Goal: Task Accomplishment & Management: Manage account settings

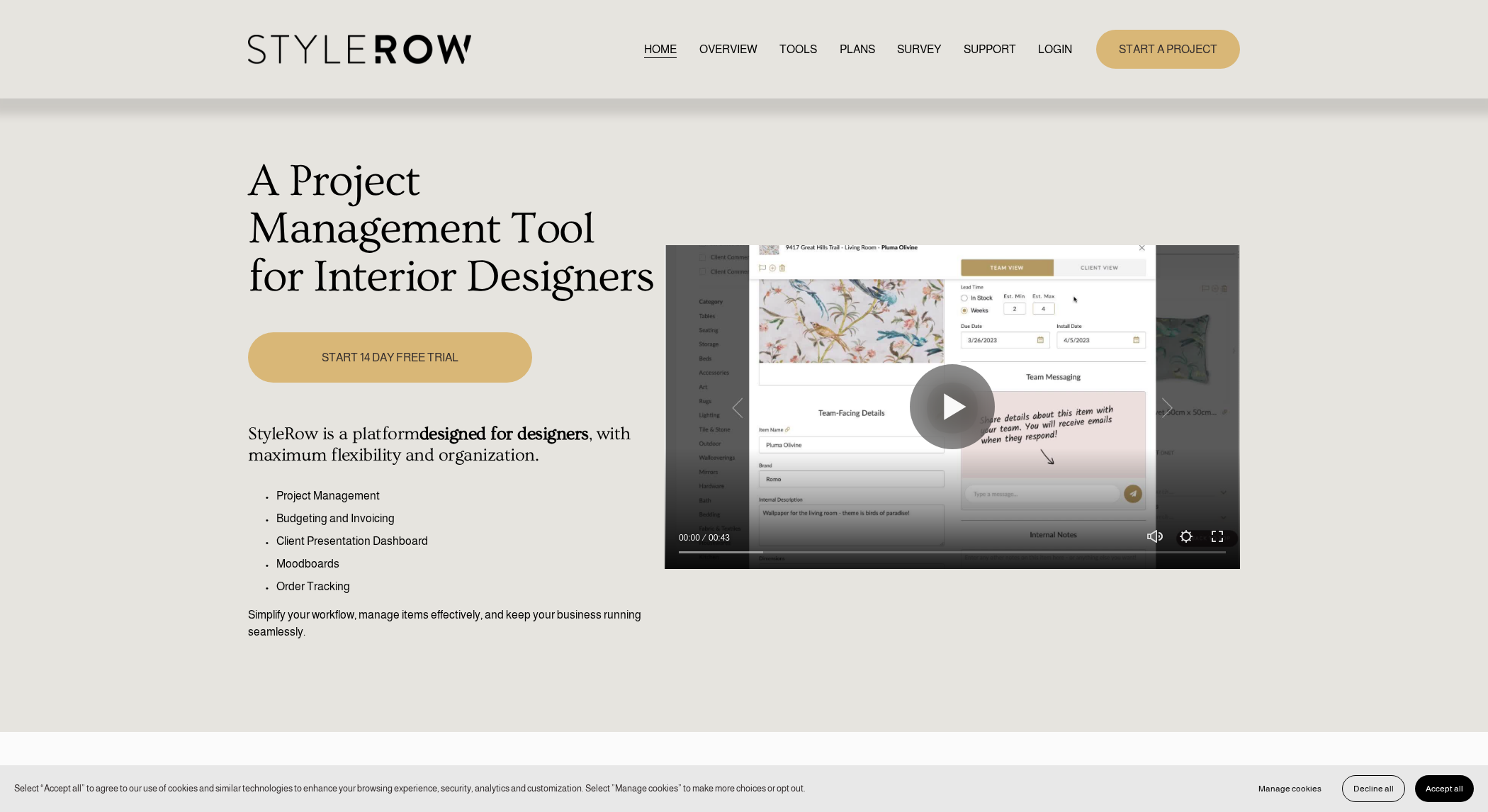
click at [1056, 47] on link "LOGIN" at bounding box center [1056, 50] width 34 height 19
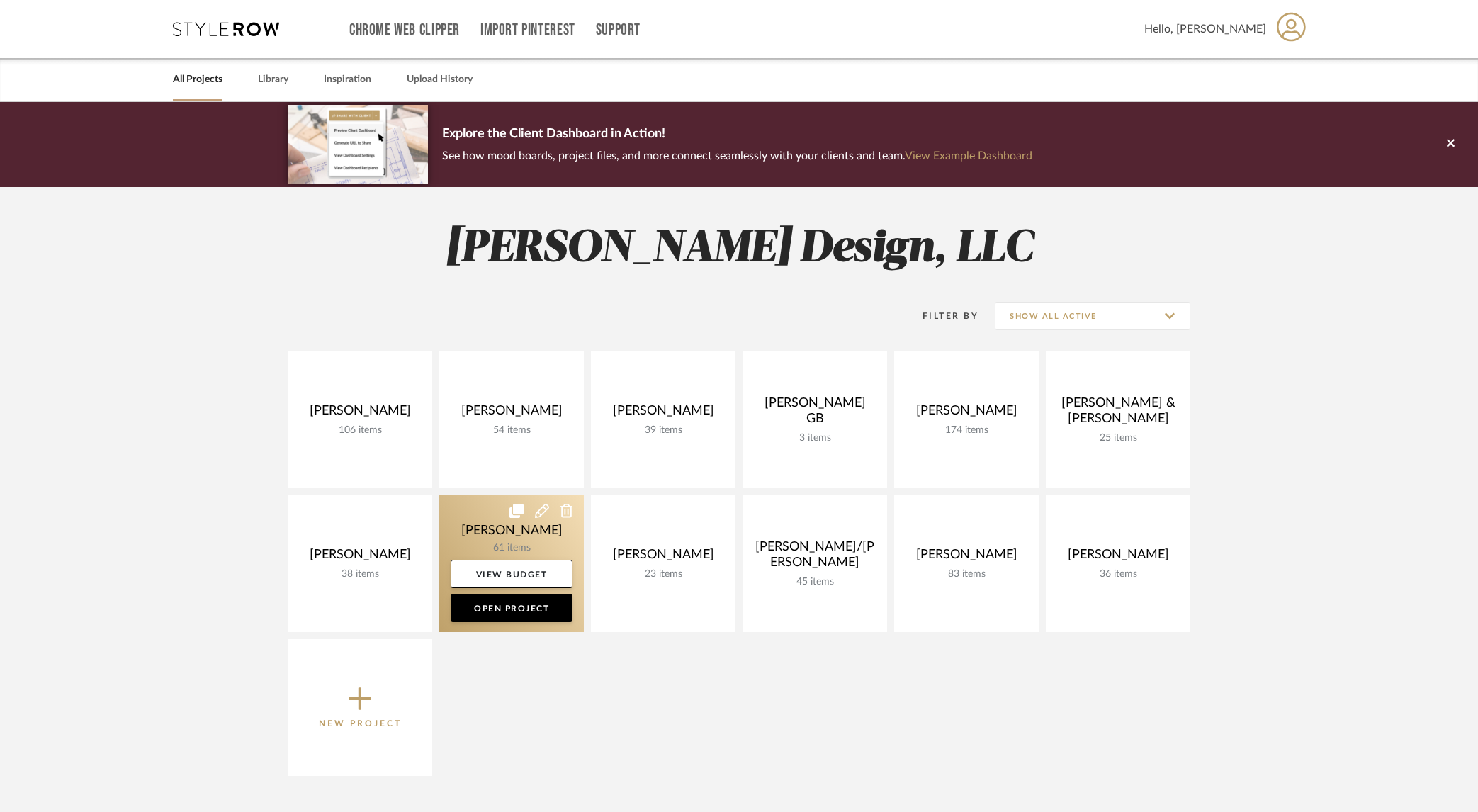
click at [478, 533] on link at bounding box center [510, 563] width 144 height 136
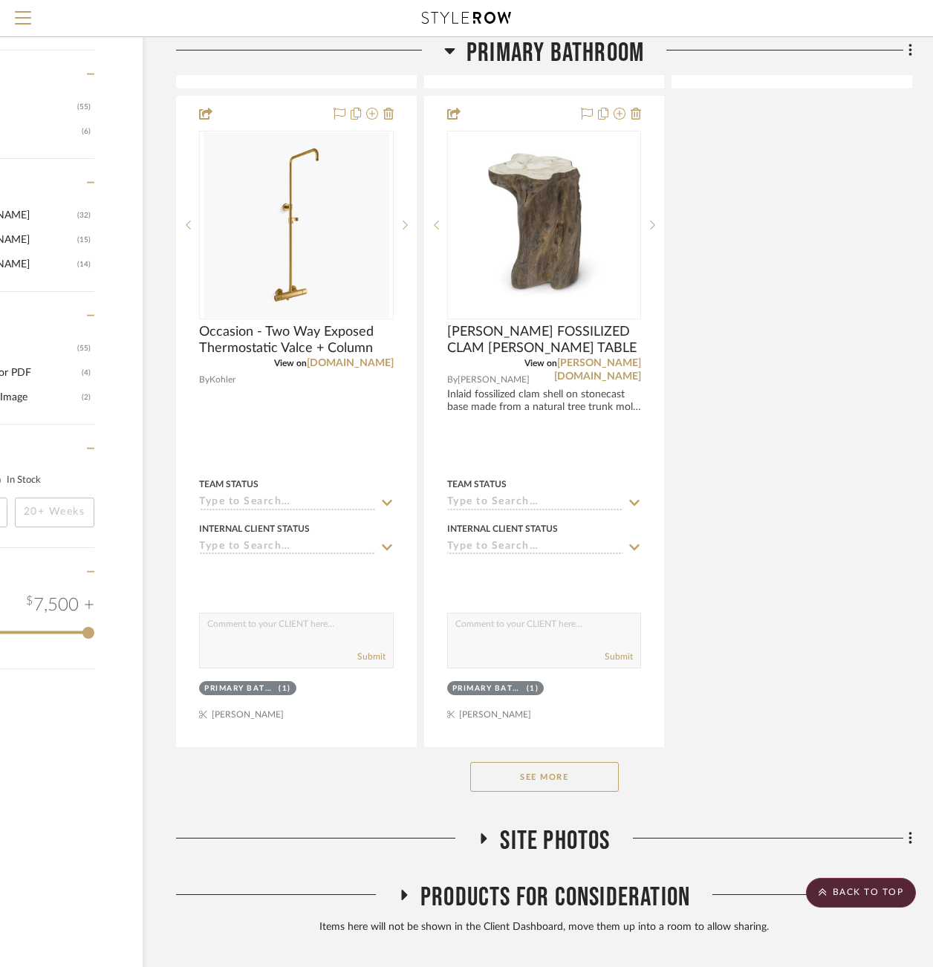
scroll to position [1771, 137]
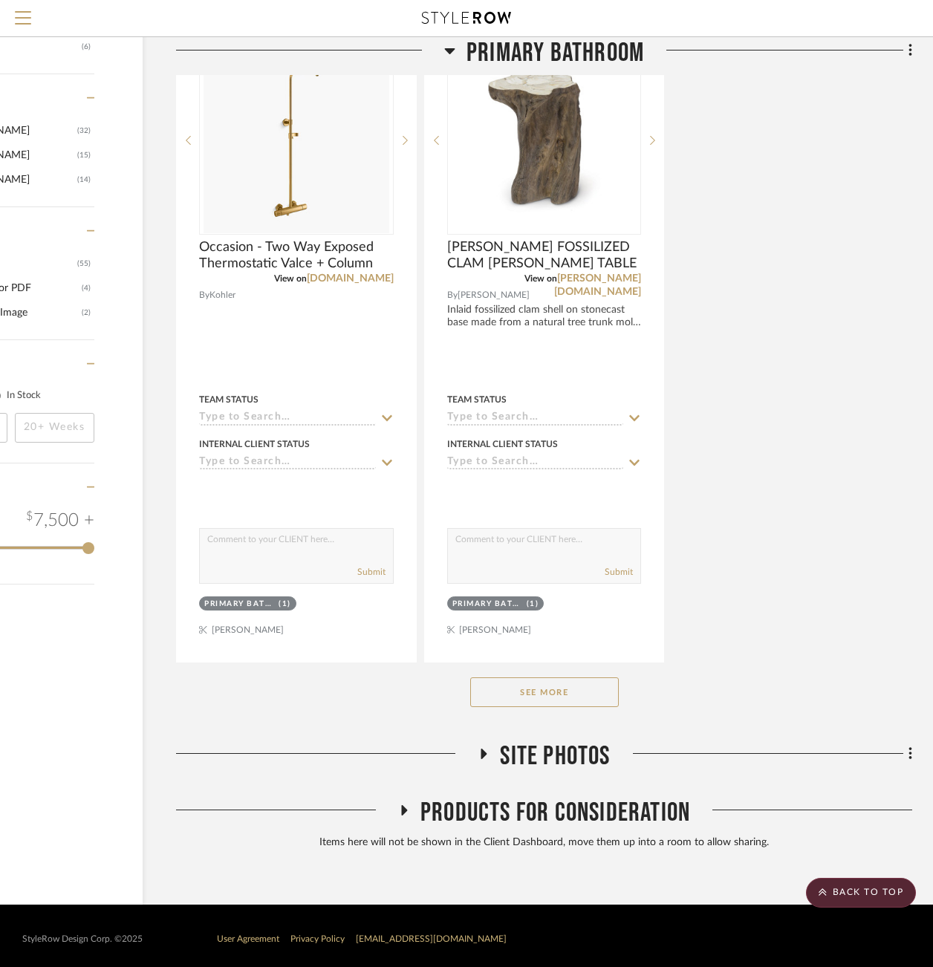
click at [566, 691] on button "See More" at bounding box center [544, 692] width 148 height 30
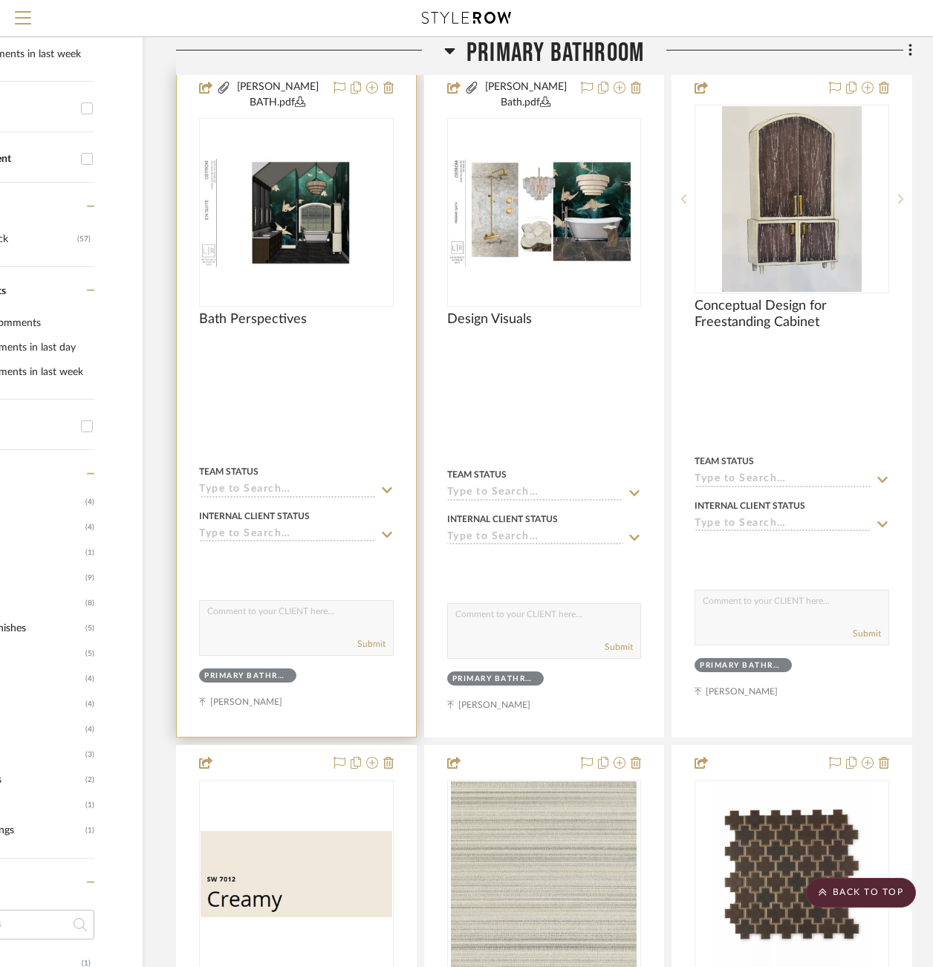
scroll to position [0, 137]
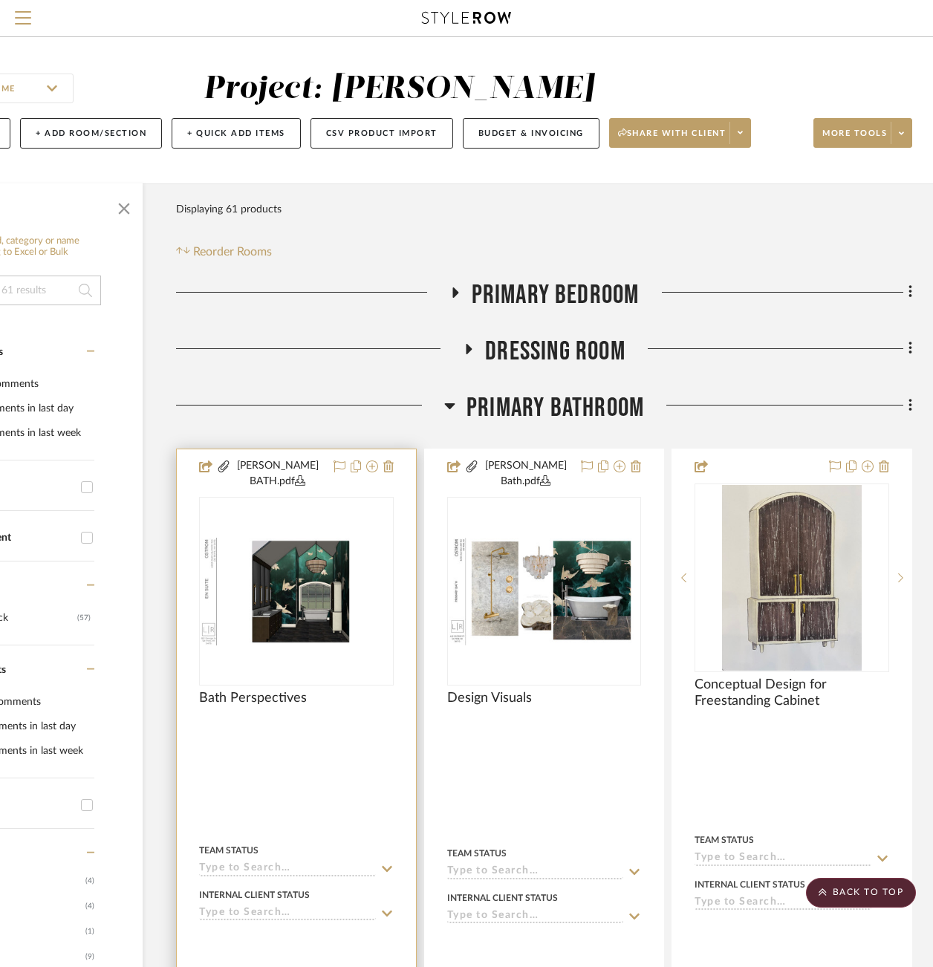
click at [318, 598] on img "0" at bounding box center [296, 592] width 192 height 108
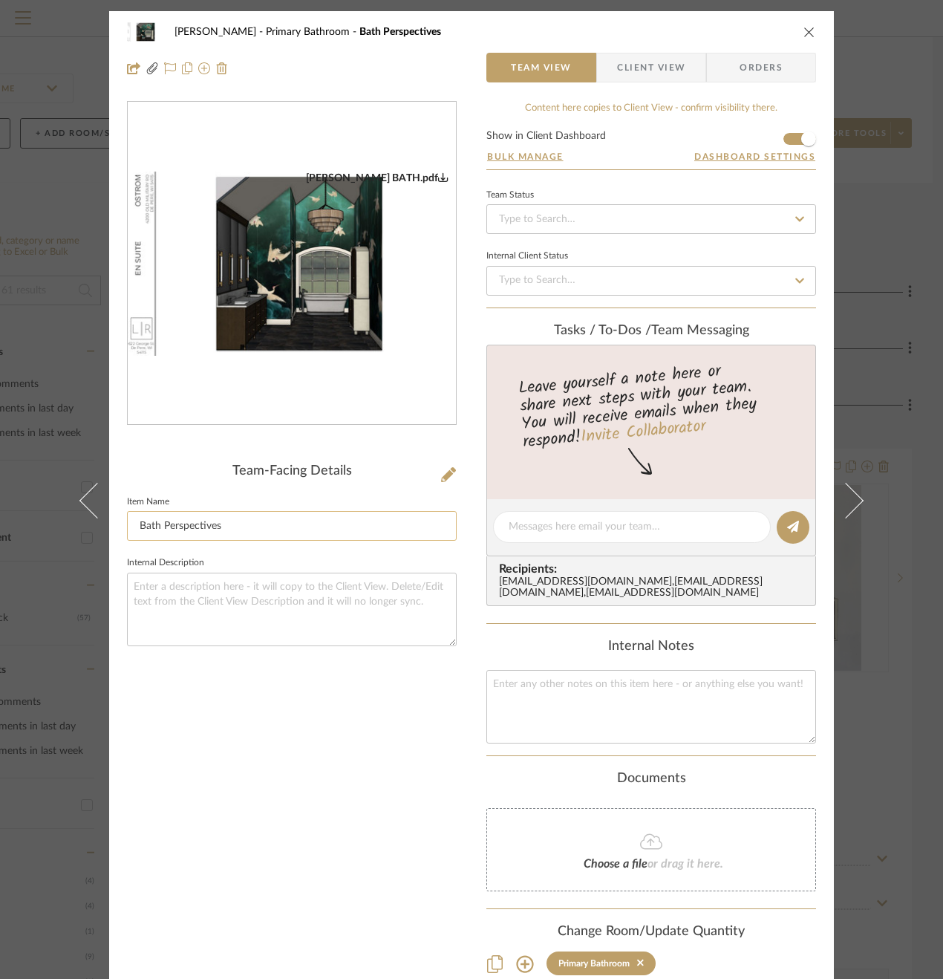
scroll to position [22, 0]
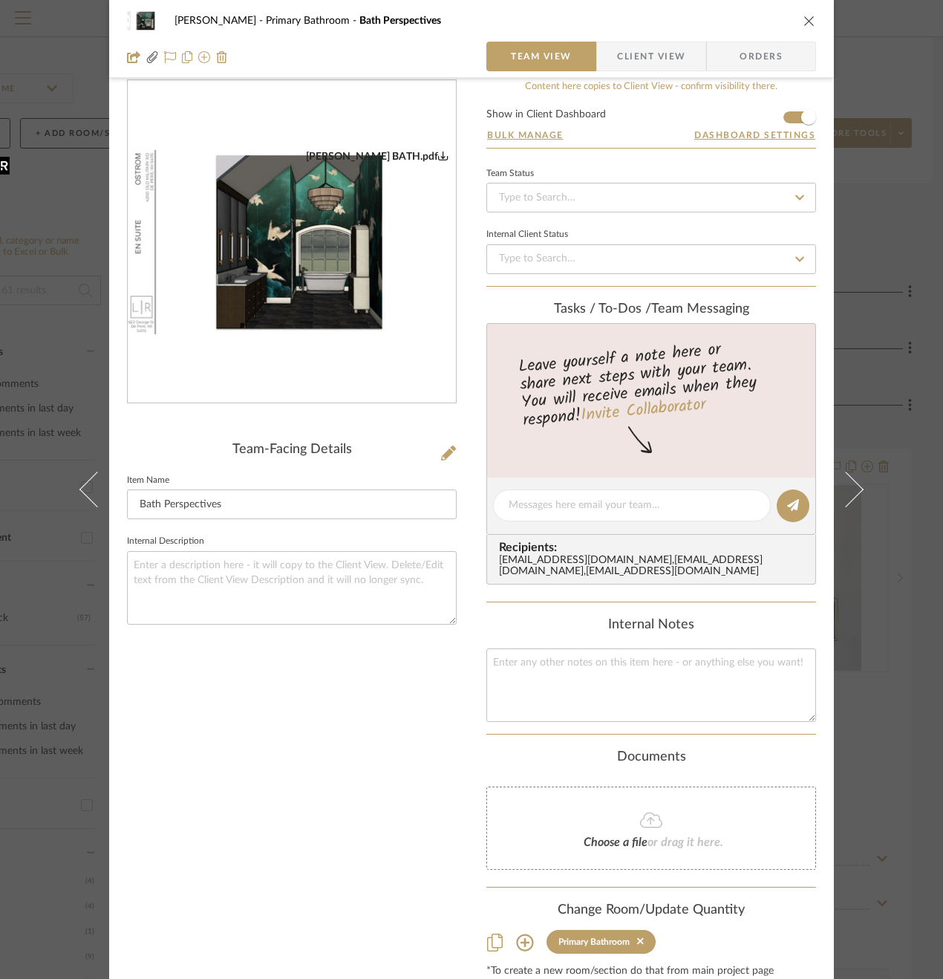
click at [313, 307] on img "0" at bounding box center [292, 242] width 328 height 185
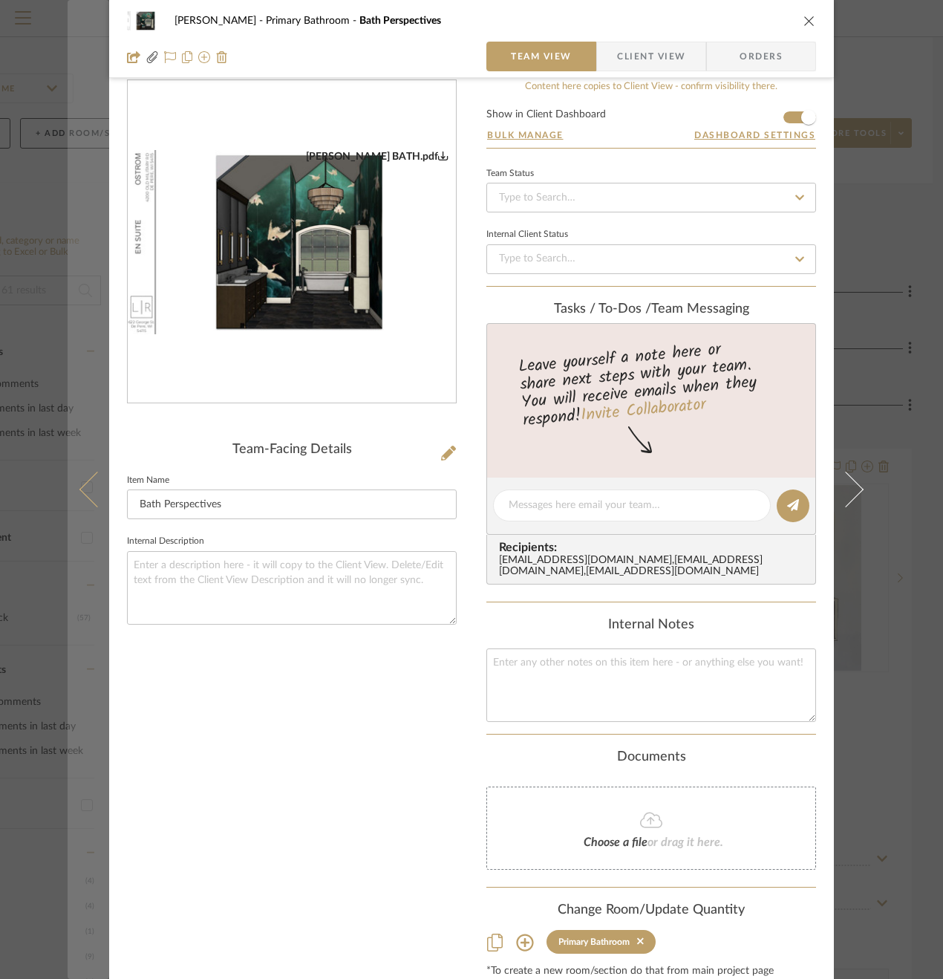
click at [68, 196] on button at bounding box center [89, 489] width 42 height 979
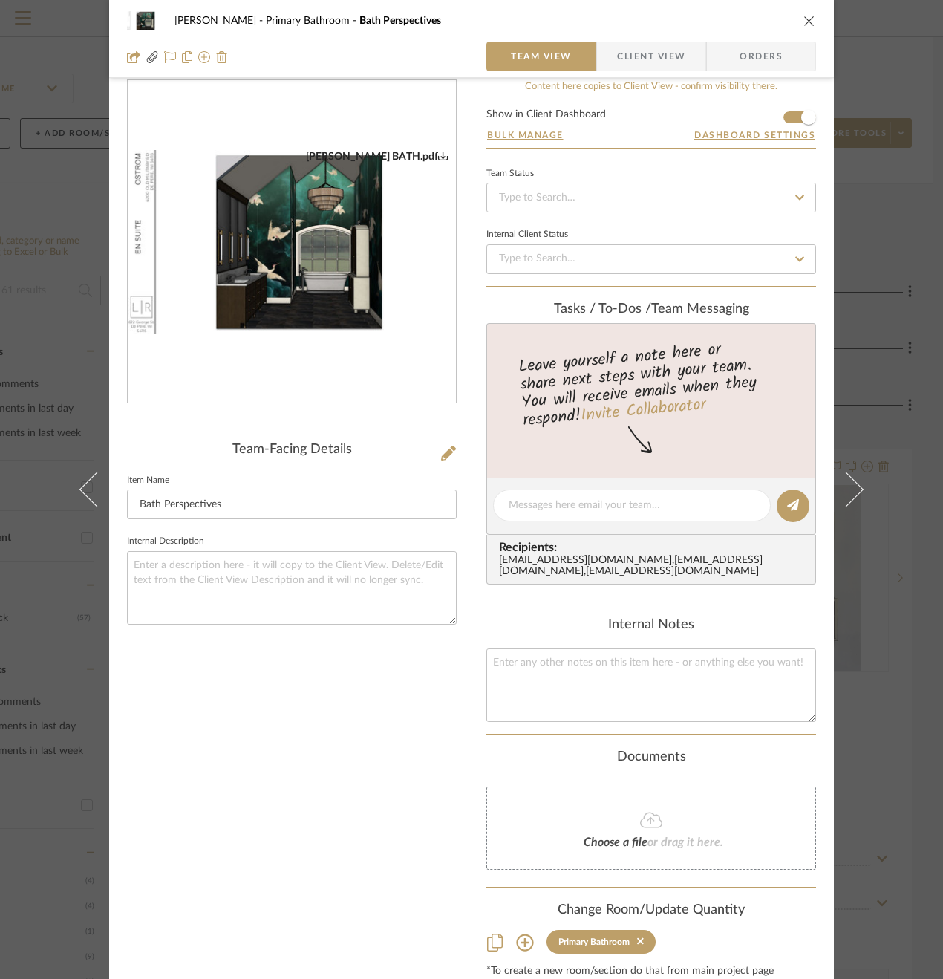
scroll to position [0, 0]
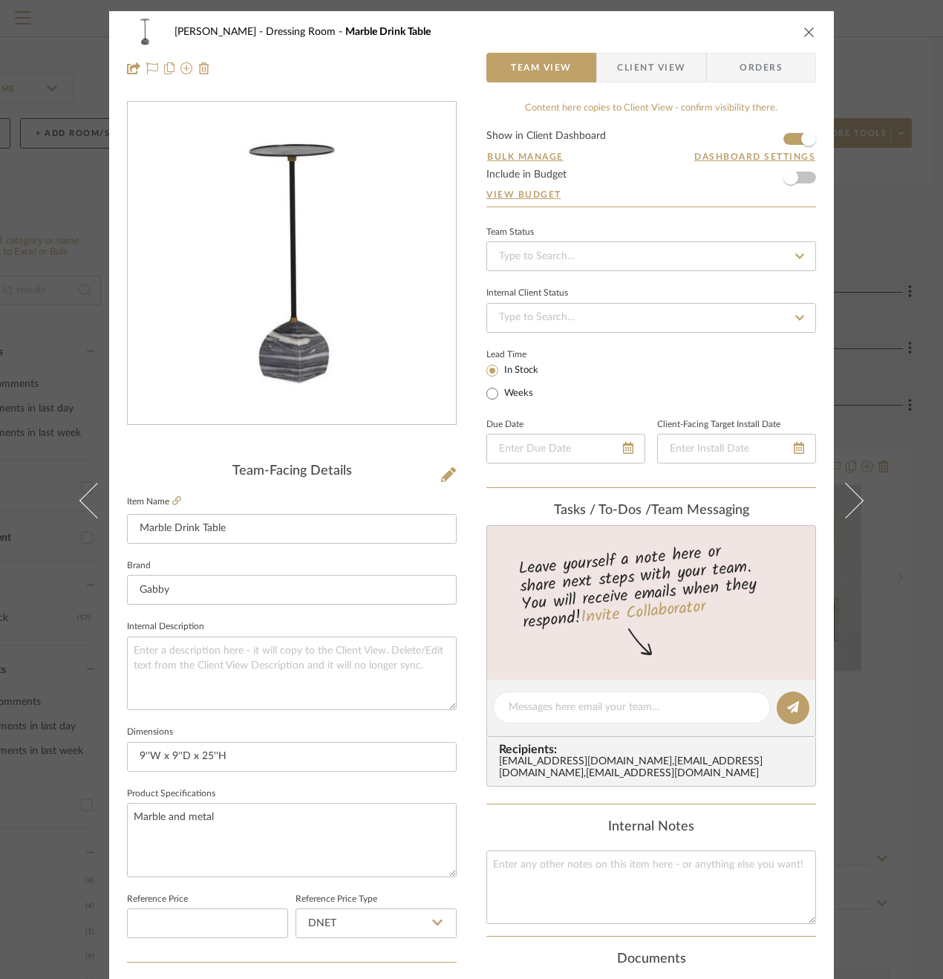
drag, startPoint x: 803, startPoint y: 27, endPoint x: 783, endPoint y: 35, distance: 21.4
click at [803, 27] on icon "close" at bounding box center [809, 32] width 12 height 12
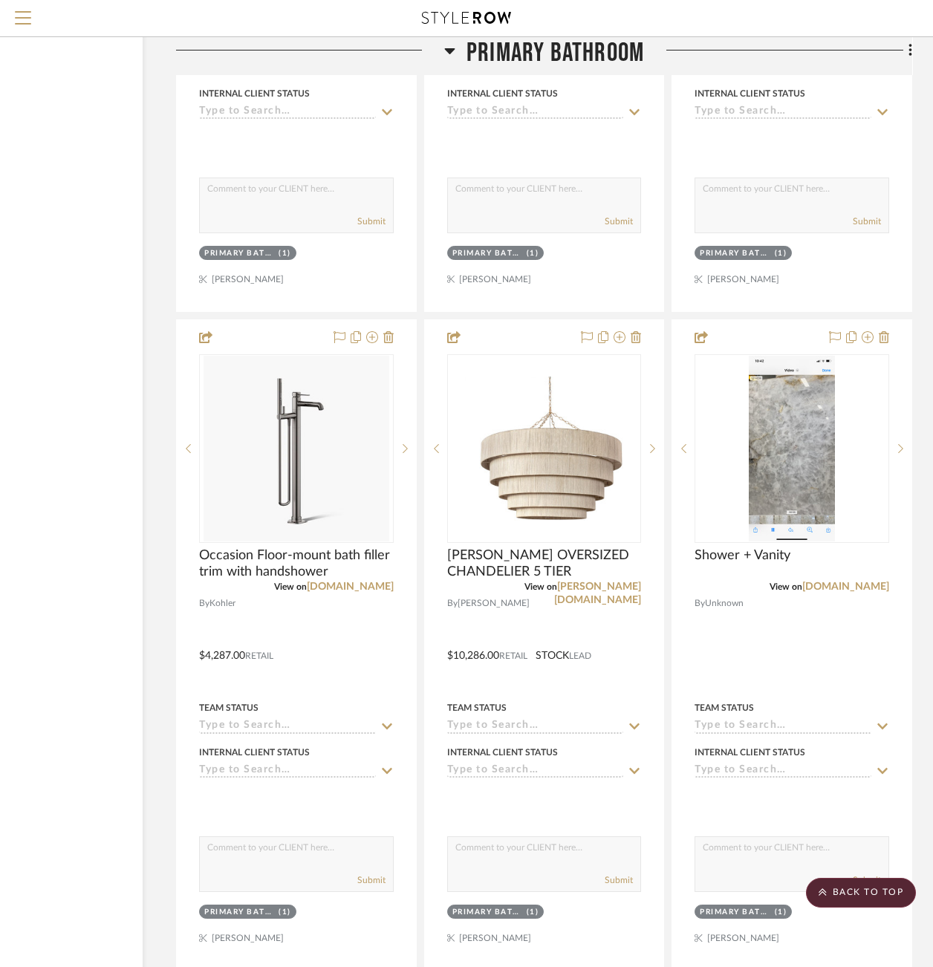
scroll to position [4145, 137]
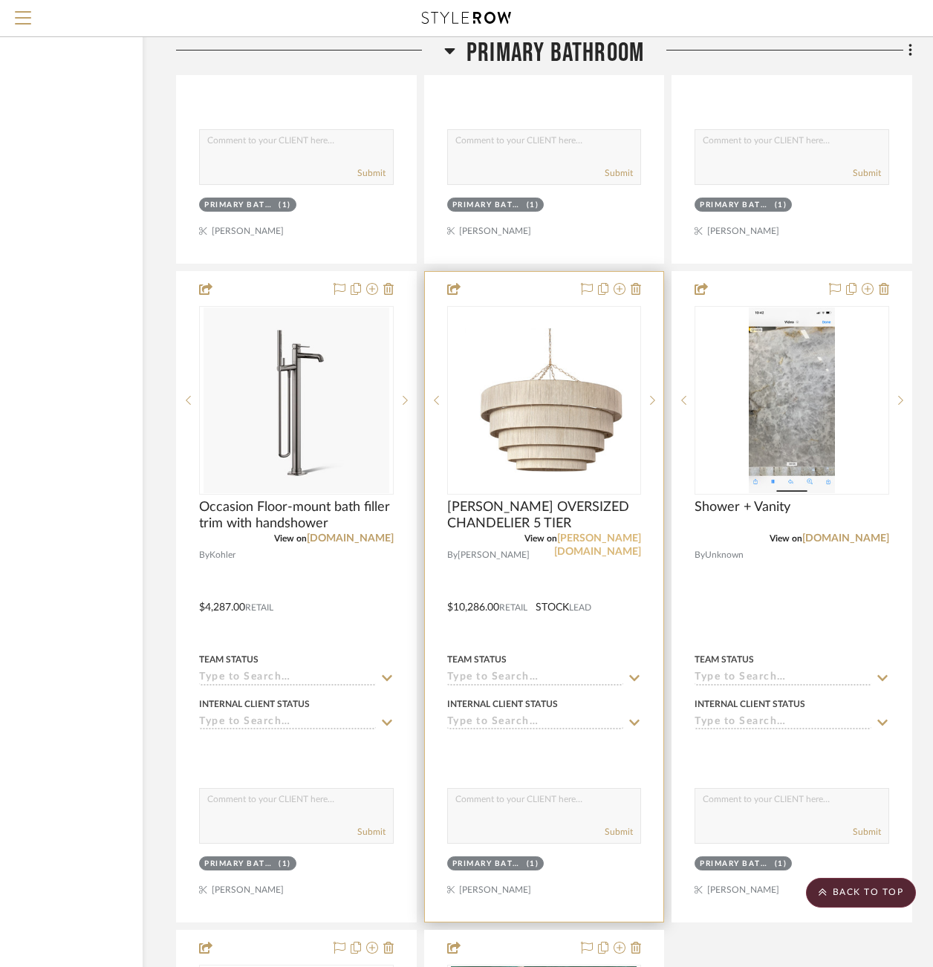
click at [607, 533] on link "[PERSON_NAME][DOMAIN_NAME]" at bounding box center [597, 545] width 87 height 24
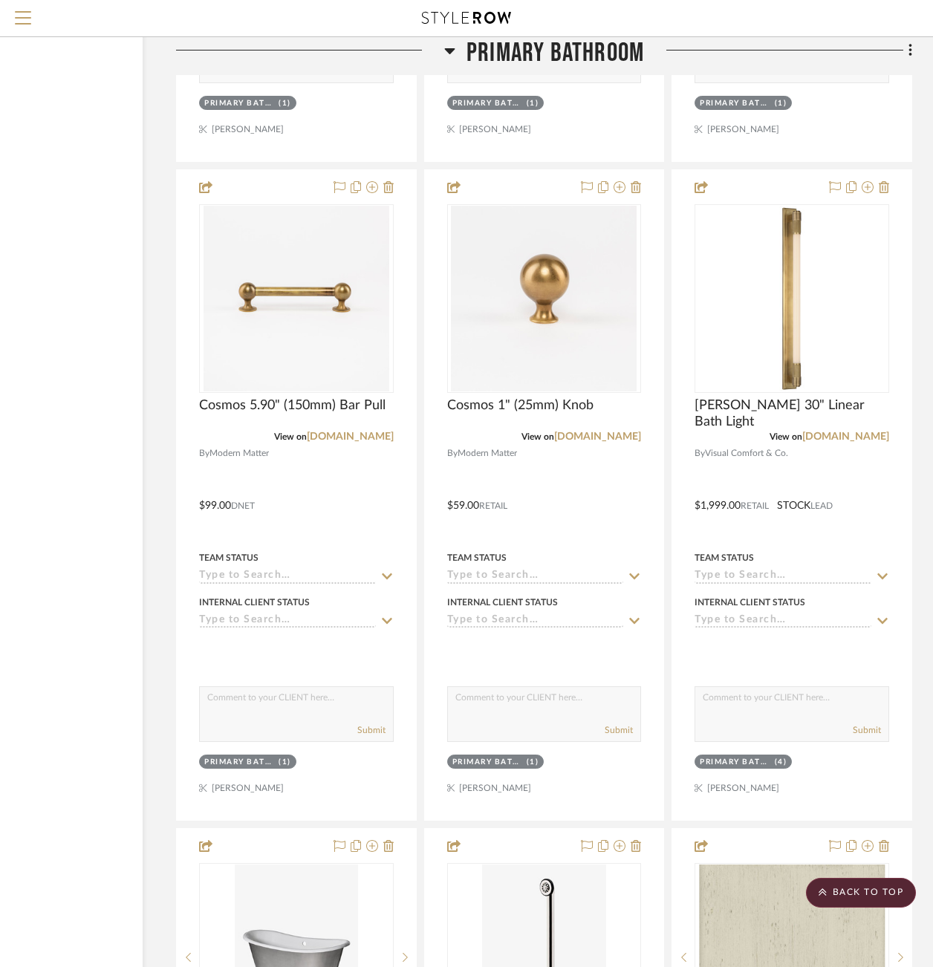
scroll to position [2907, 137]
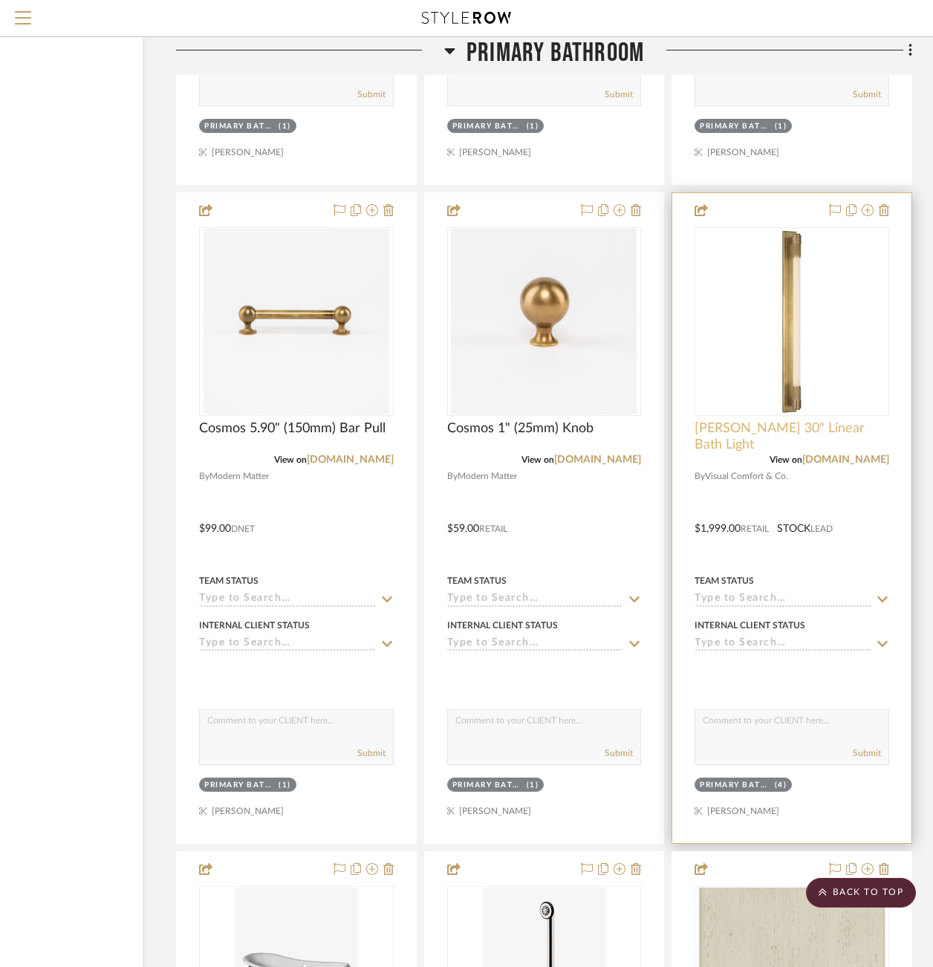
click at [728, 423] on span "[PERSON_NAME] 30" Linear Bath Light" at bounding box center [791, 436] width 195 height 33
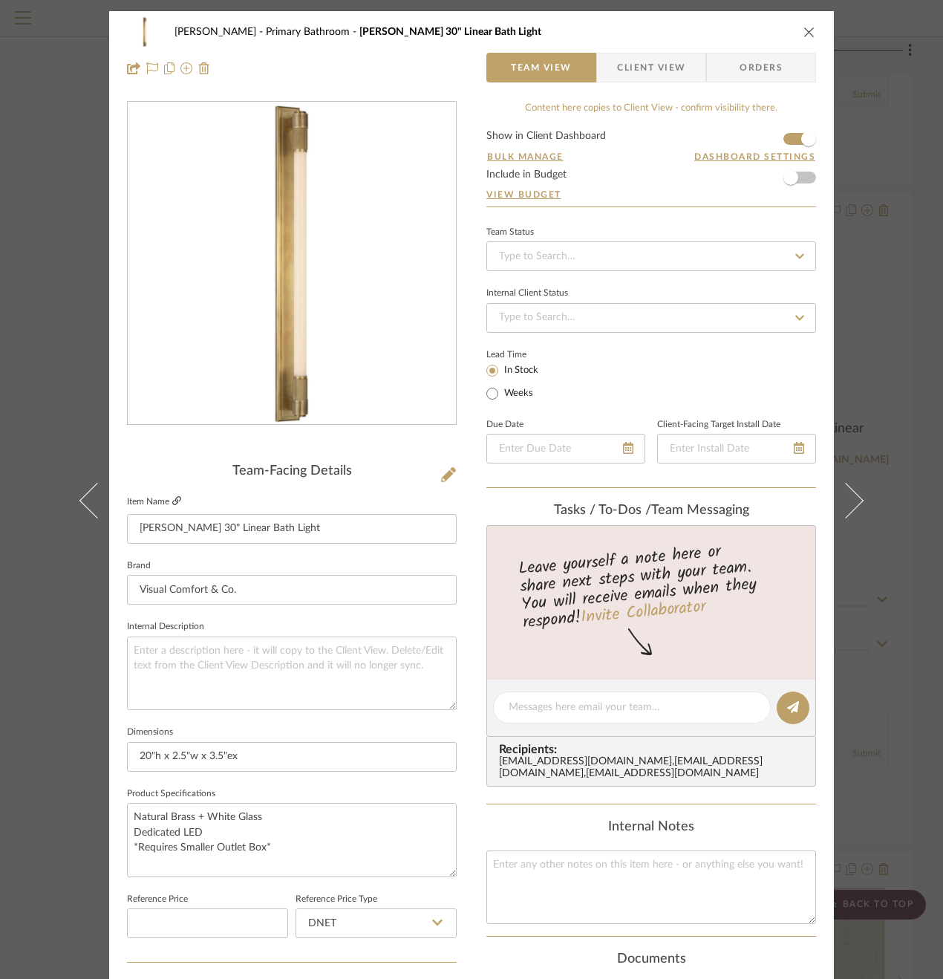
click at [172, 500] on icon at bounding box center [176, 500] width 9 height 9
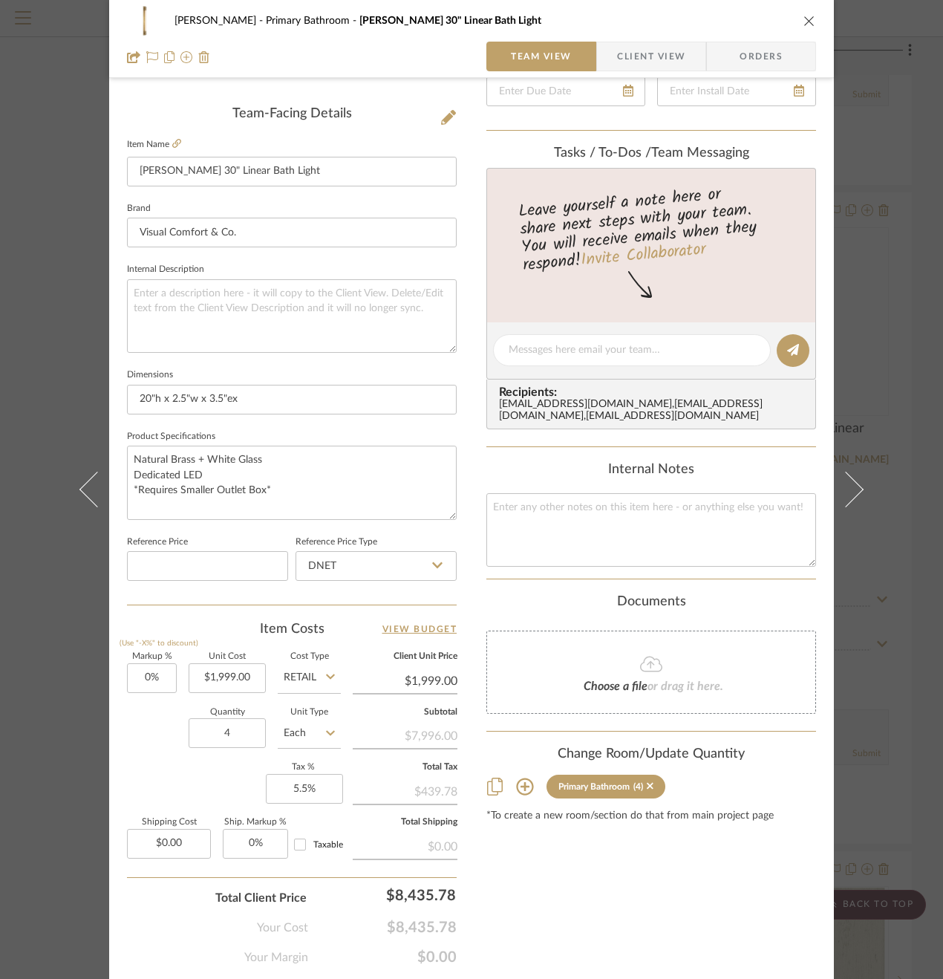
scroll to position [401, 0]
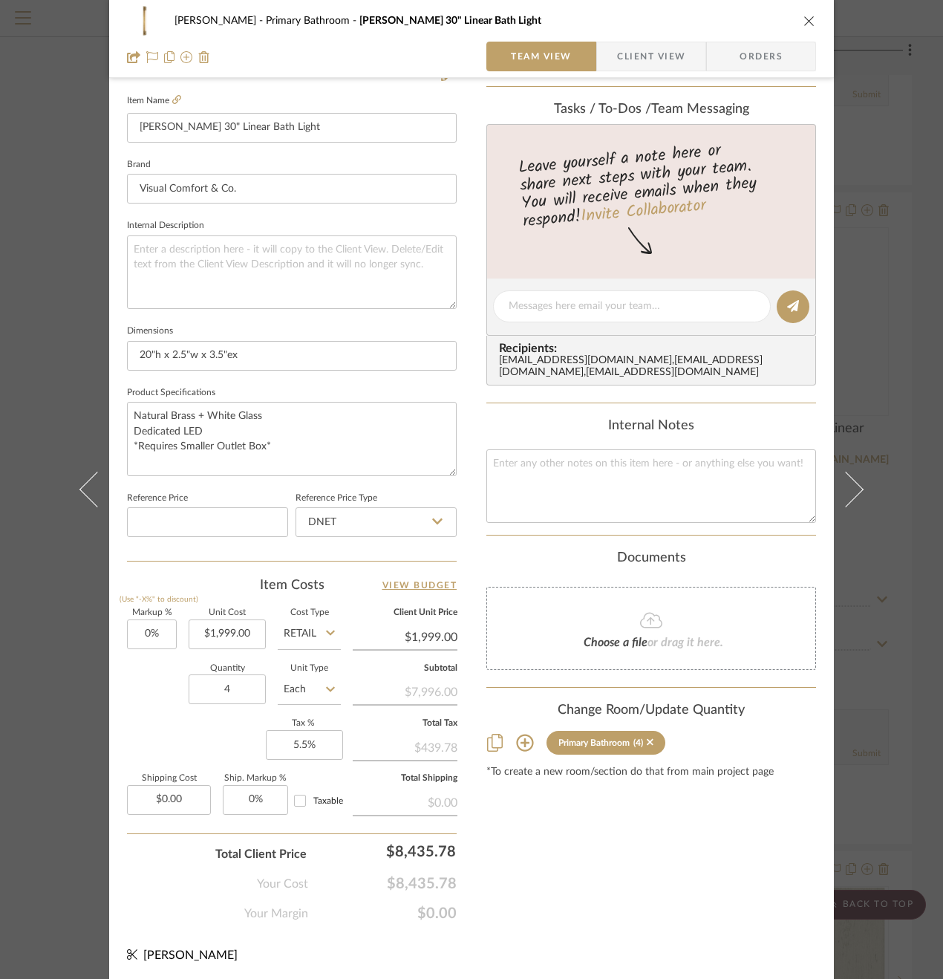
click at [897, 522] on div "[PERSON_NAME] Primary Bathroom [PERSON_NAME] 30" Linear Bath Light Team View Cl…" at bounding box center [471, 489] width 943 height 979
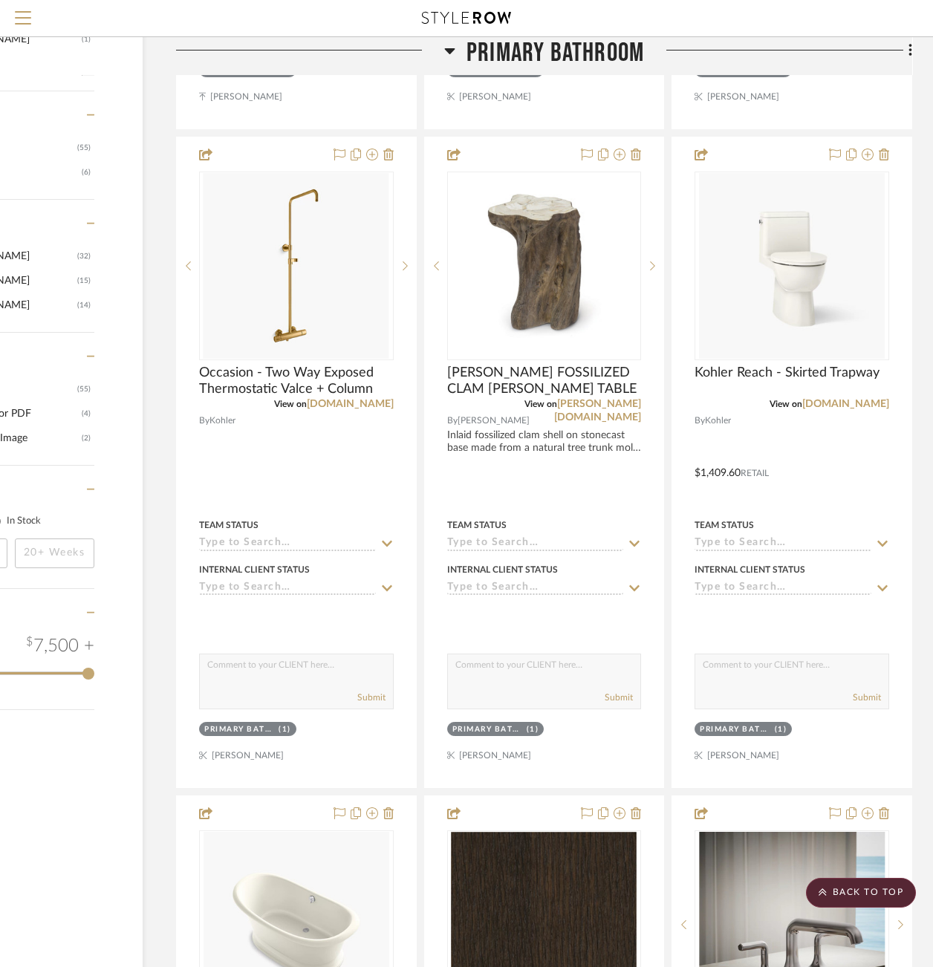
scroll to position [1629, 137]
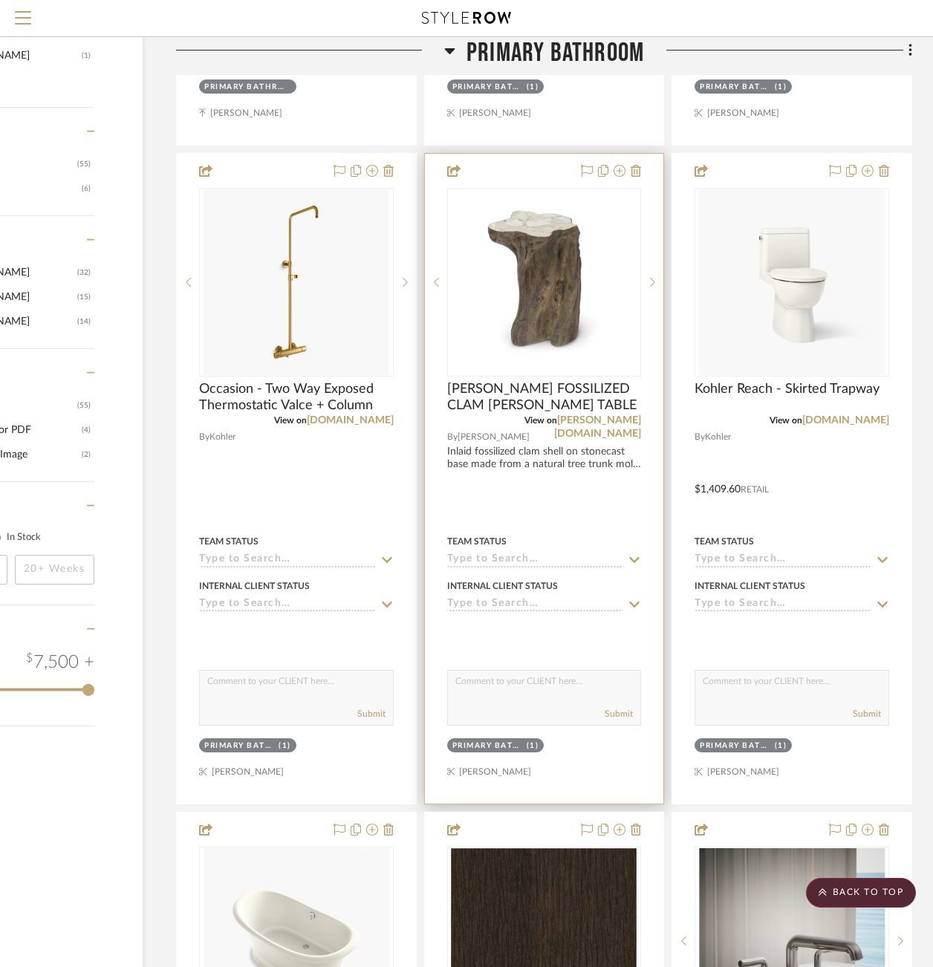
click at [543, 535] on div "Team Status" at bounding box center [544, 541] width 195 height 13
click at [523, 391] on span "[PERSON_NAME] FOSSILIZED CLAM [PERSON_NAME] TABLE" at bounding box center [544, 397] width 195 height 33
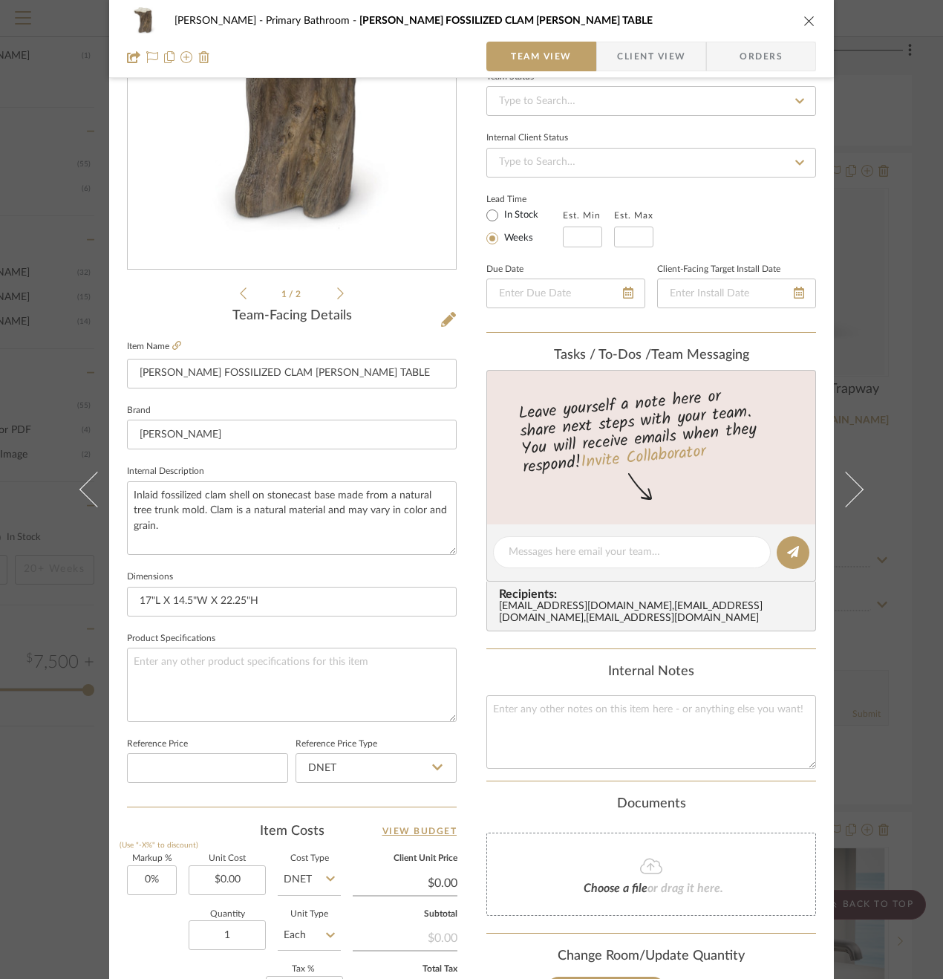
scroll to position [401, 0]
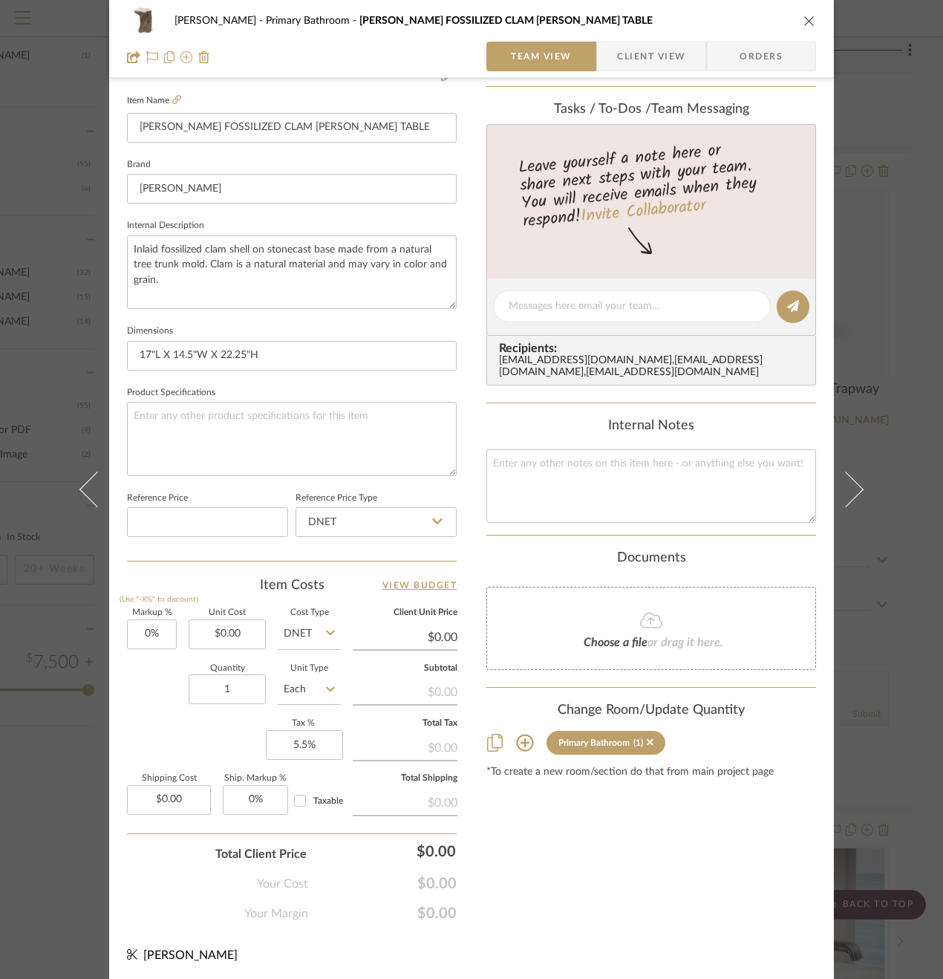
click at [317, 634] on input "DNET" at bounding box center [309, 634] width 63 height 30
drag, startPoint x: 302, startPoint y: 703, endPoint x: 251, endPoint y: 676, distance: 58.1
click at [302, 703] on span "Retail" at bounding box center [300, 706] width 25 height 10
type input "Retail"
drag, startPoint x: 212, startPoint y: 632, endPoint x: 287, endPoint y: 634, distance: 75.8
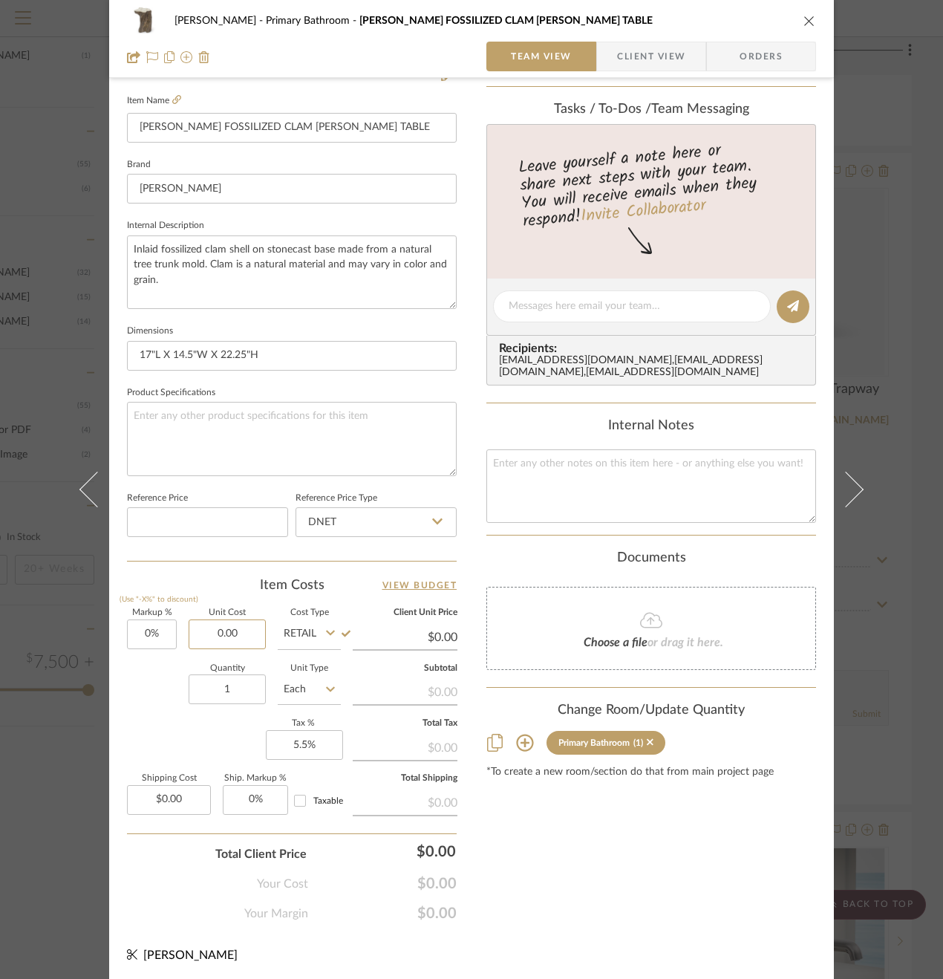
click at [287, 634] on div "Markup % (Use "-X%" to discount) 0% Unit Cost 0.00 Cost Type Retail Client Unit…" at bounding box center [292, 717] width 330 height 217
type input "$1,599.00"
click at [565, 832] on div "Content here copies to Client View - confirm visibility there. Show in Client D…" at bounding box center [651, 311] width 330 height 1222
type input "$1,599.00"
click at [803, 22] on icon "close" at bounding box center [809, 21] width 12 height 12
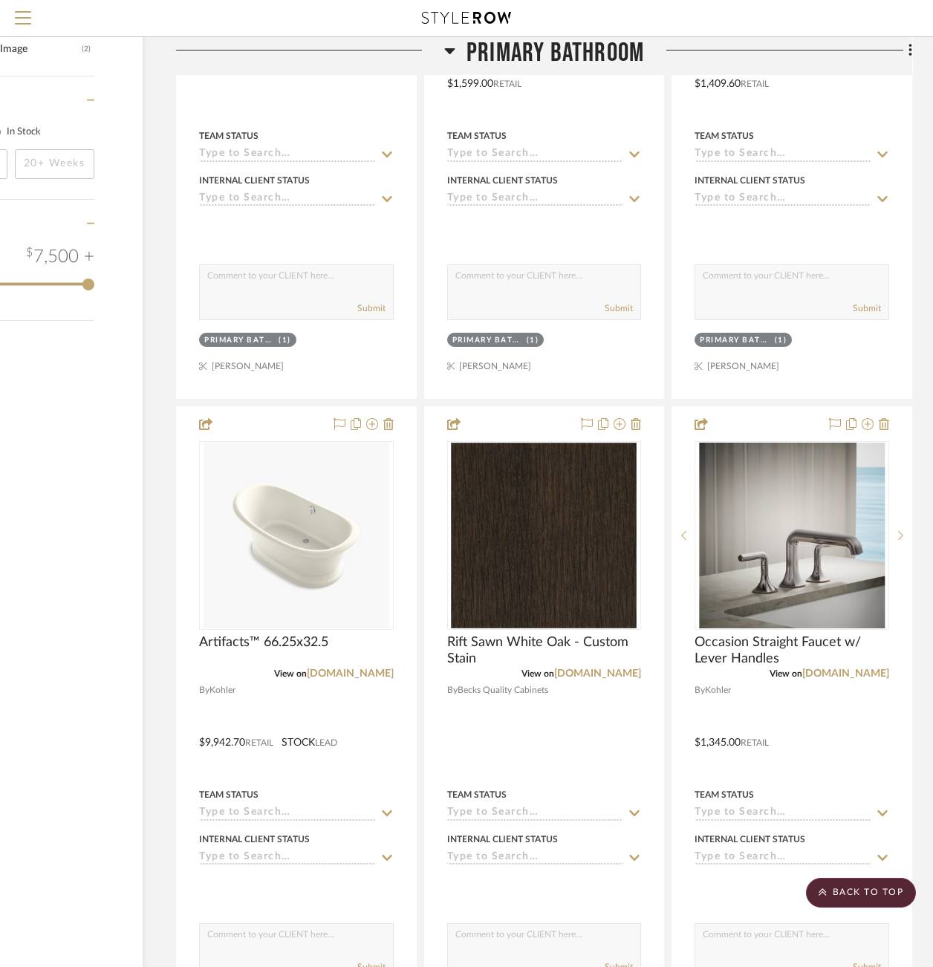
scroll to position [2038, 137]
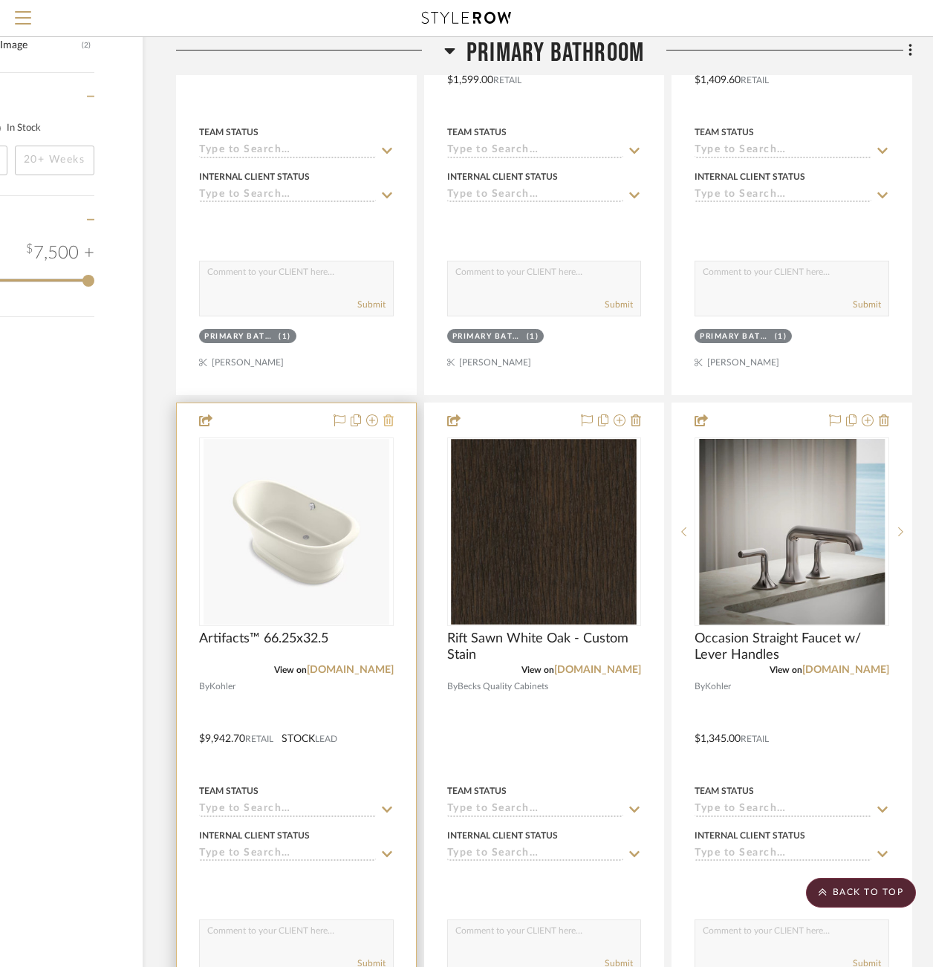
click at [391, 417] on icon at bounding box center [388, 420] width 10 height 12
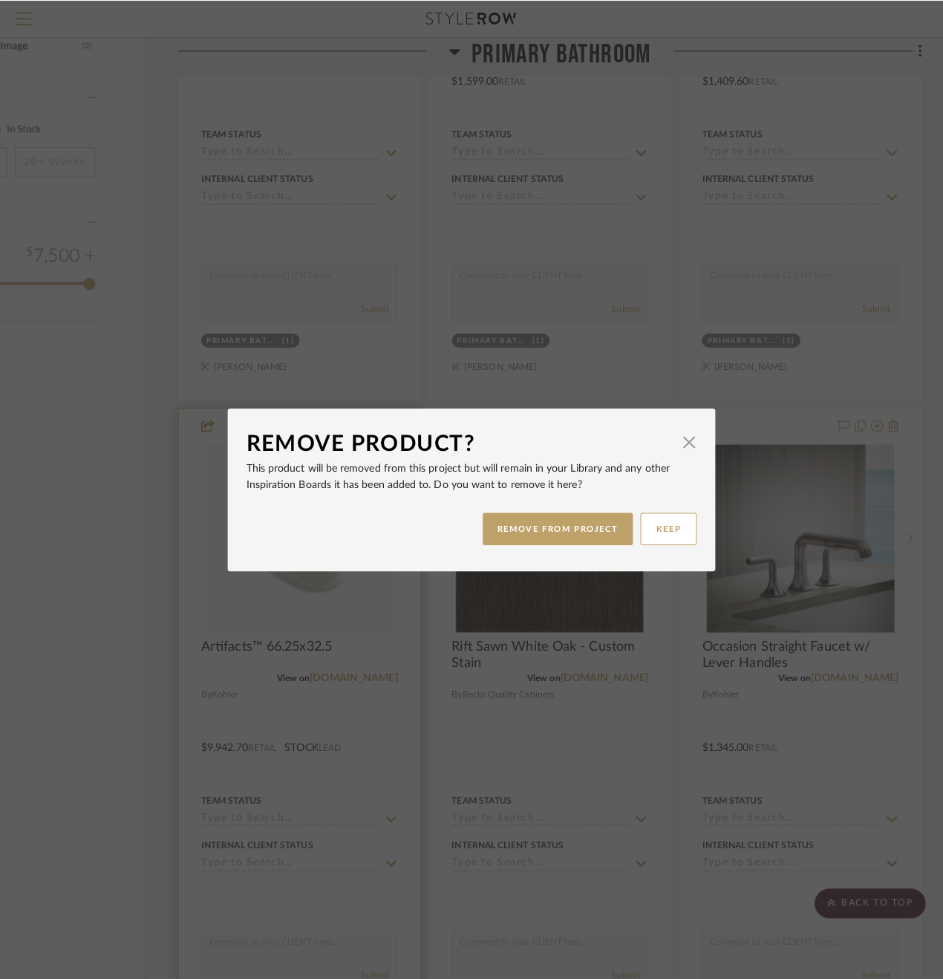
scroll to position [0, 0]
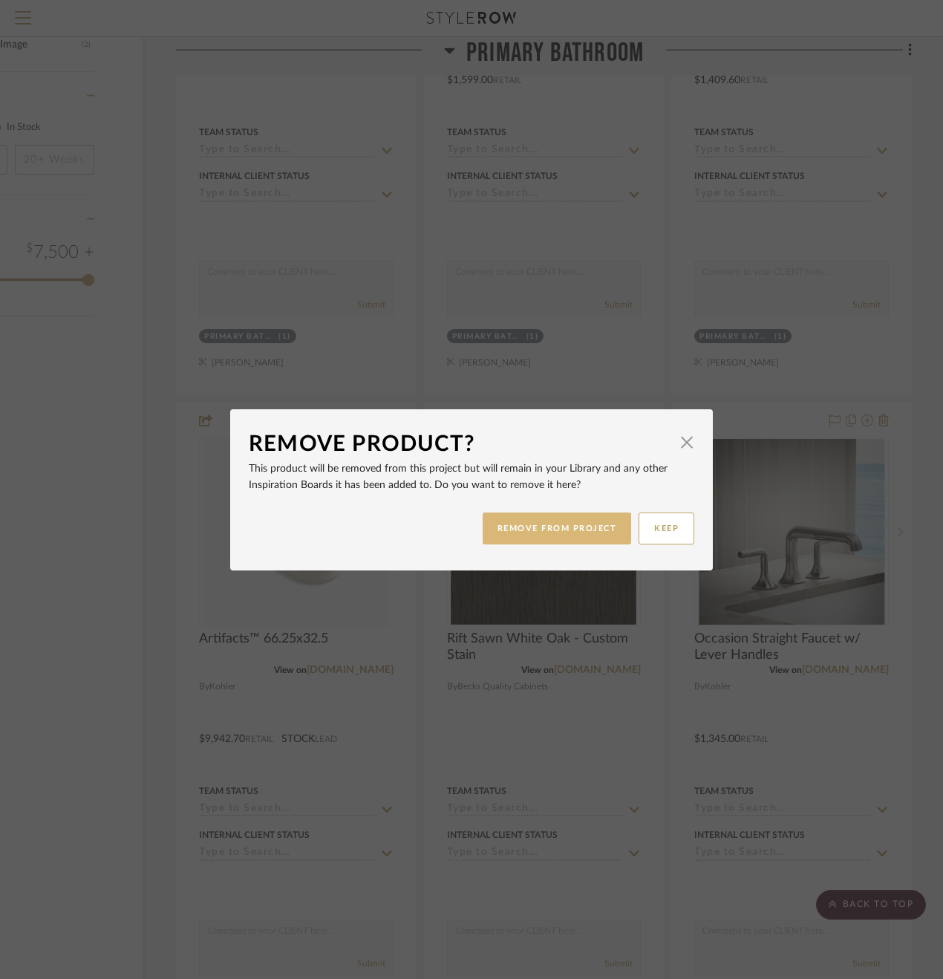
click at [554, 526] on button "REMOVE FROM PROJECT" at bounding box center [557, 528] width 149 height 32
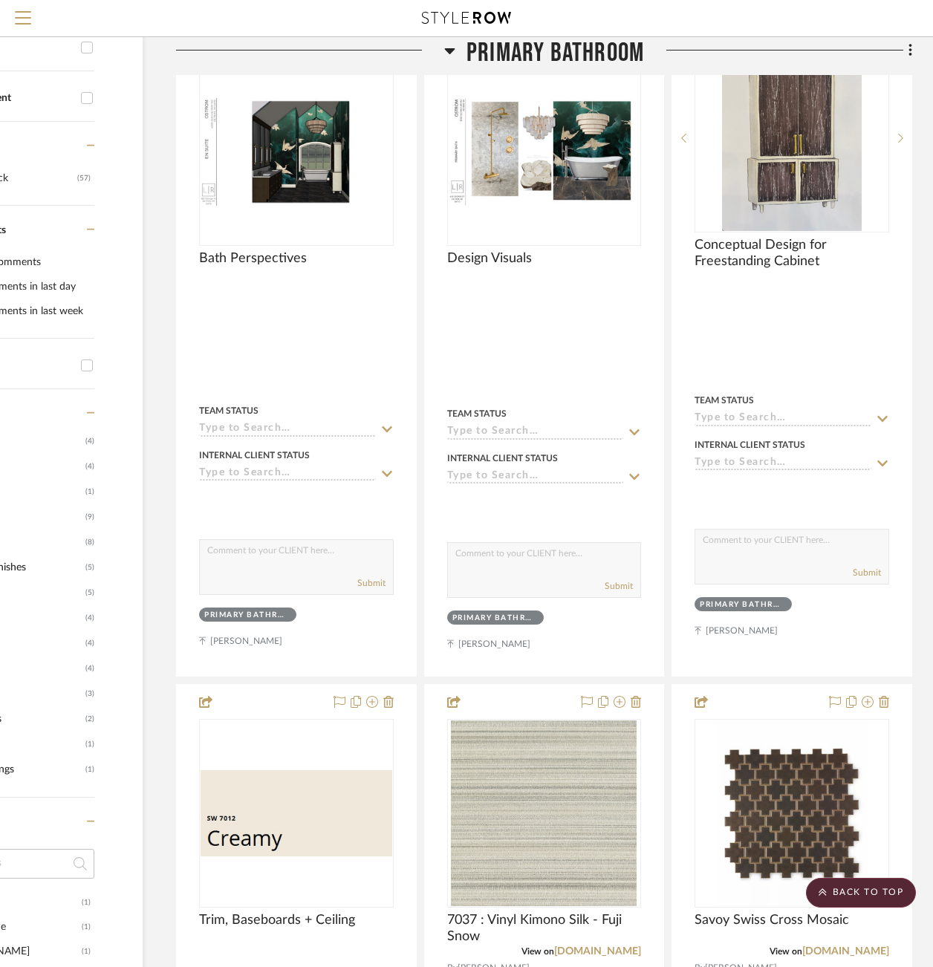
scroll to position [188, 137]
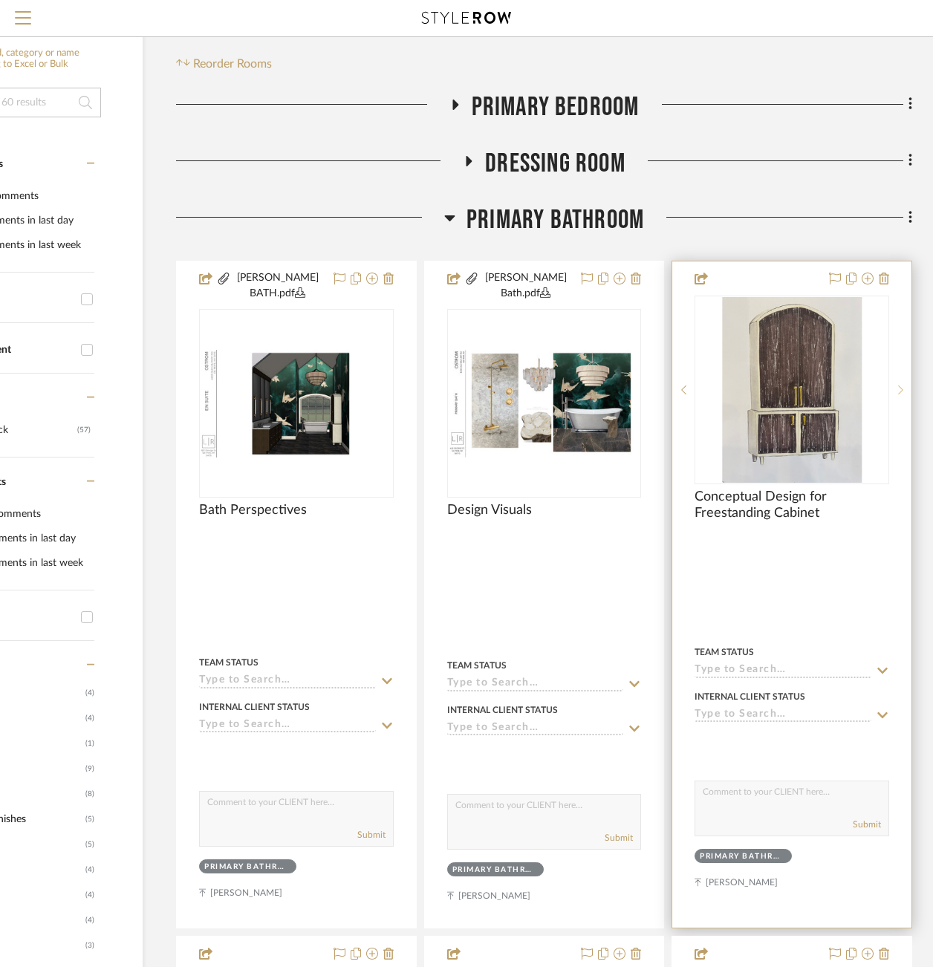
click at [895, 391] on sr-next-btn at bounding box center [900, 390] width 22 height 10
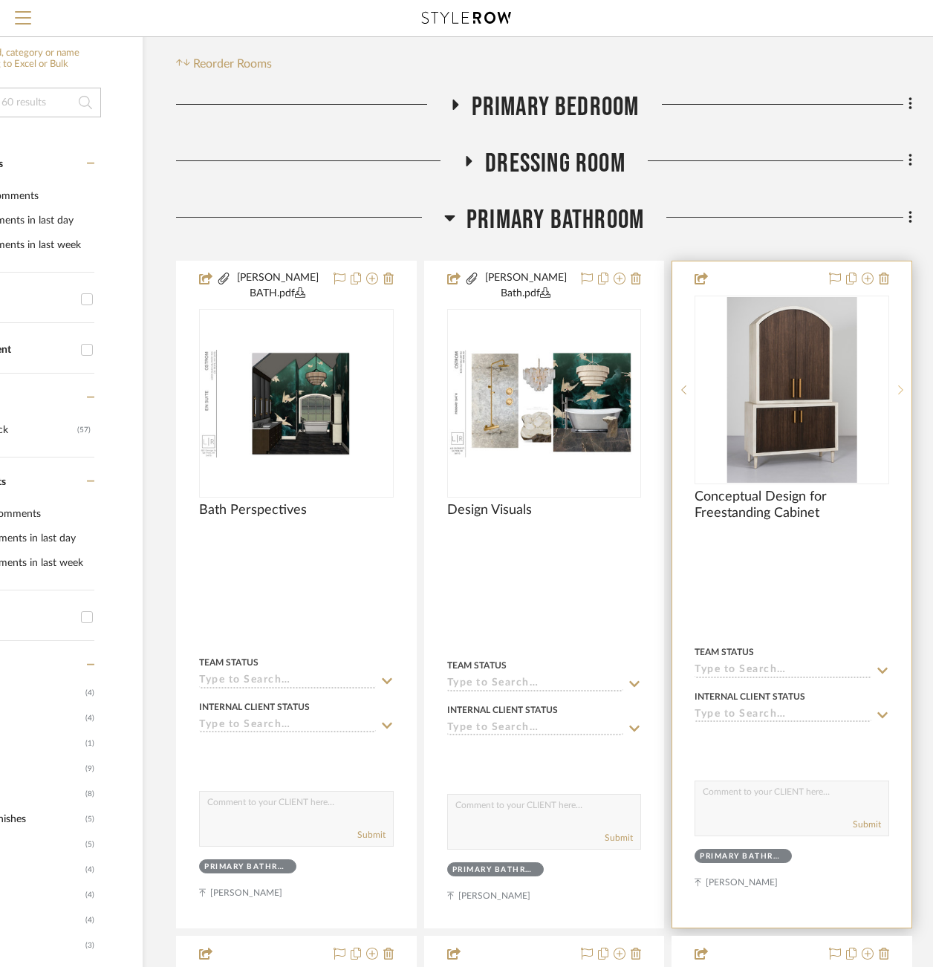
click at [895, 391] on sr-next-btn at bounding box center [900, 390] width 22 height 10
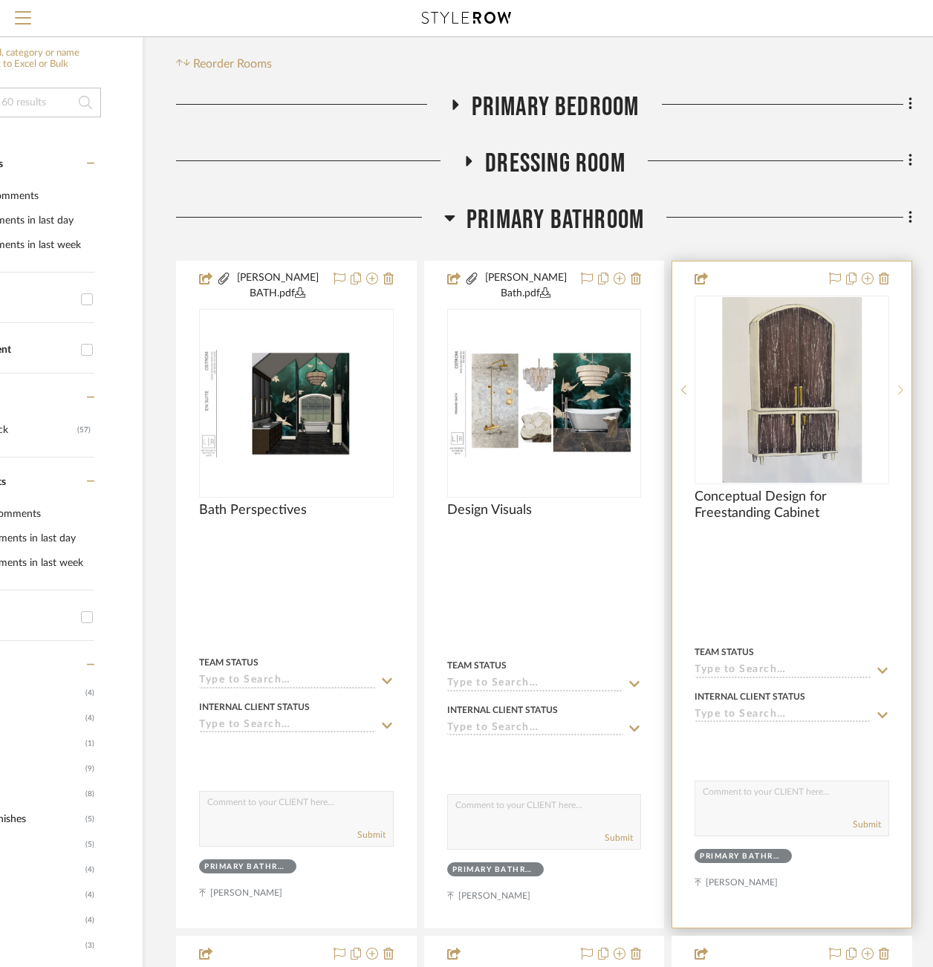
click at [895, 391] on sr-next-btn at bounding box center [900, 390] width 22 height 10
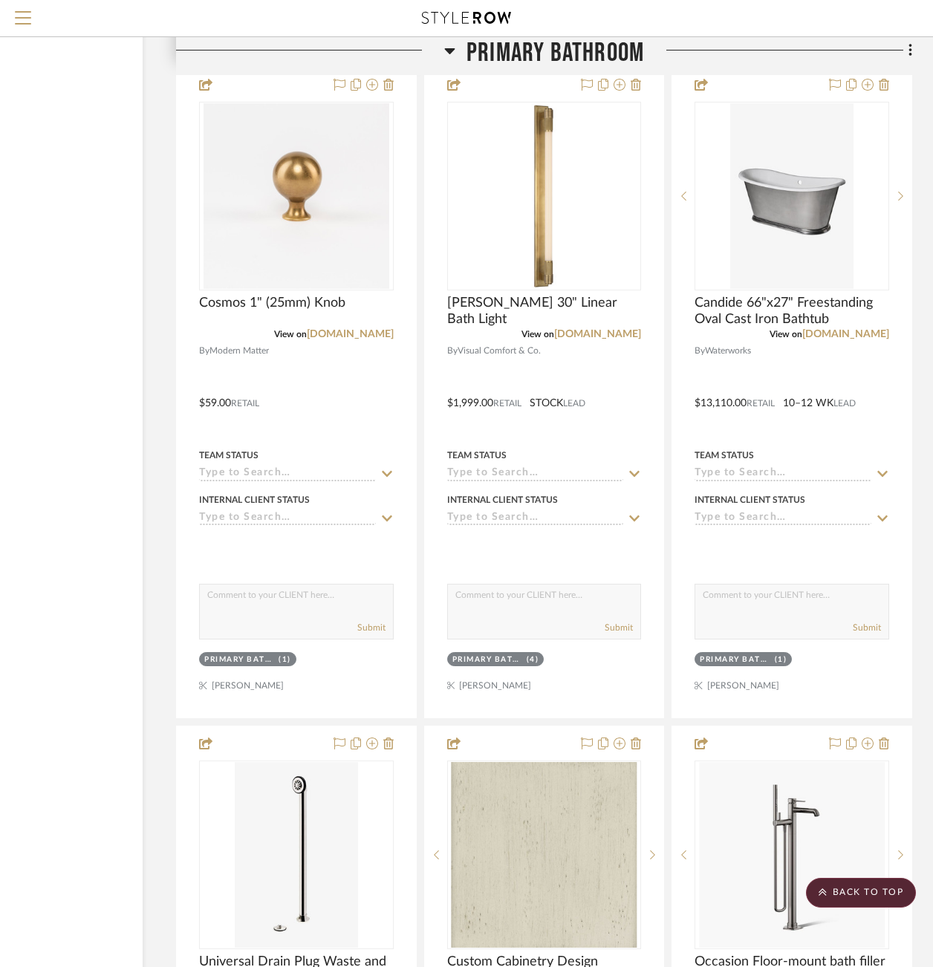
scroll to position [3577, 137]
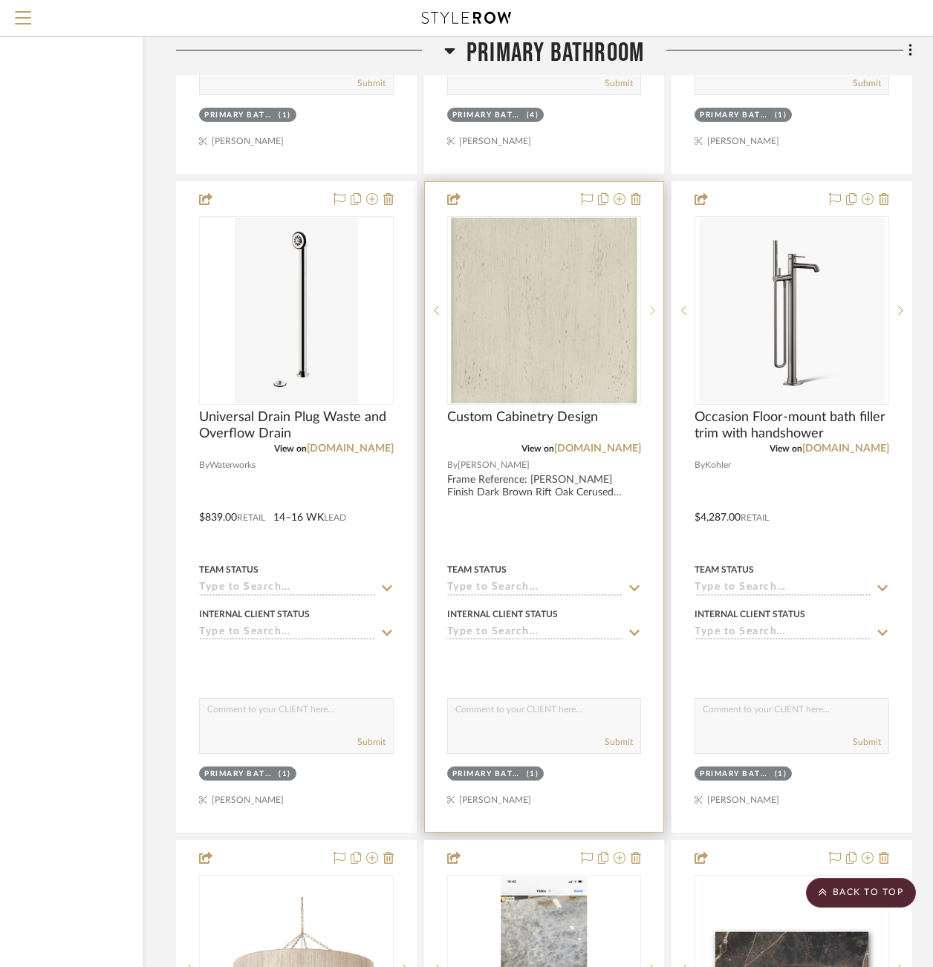
click at [650, 305] on icon at bounding box center [652, 310] width 5 height 10
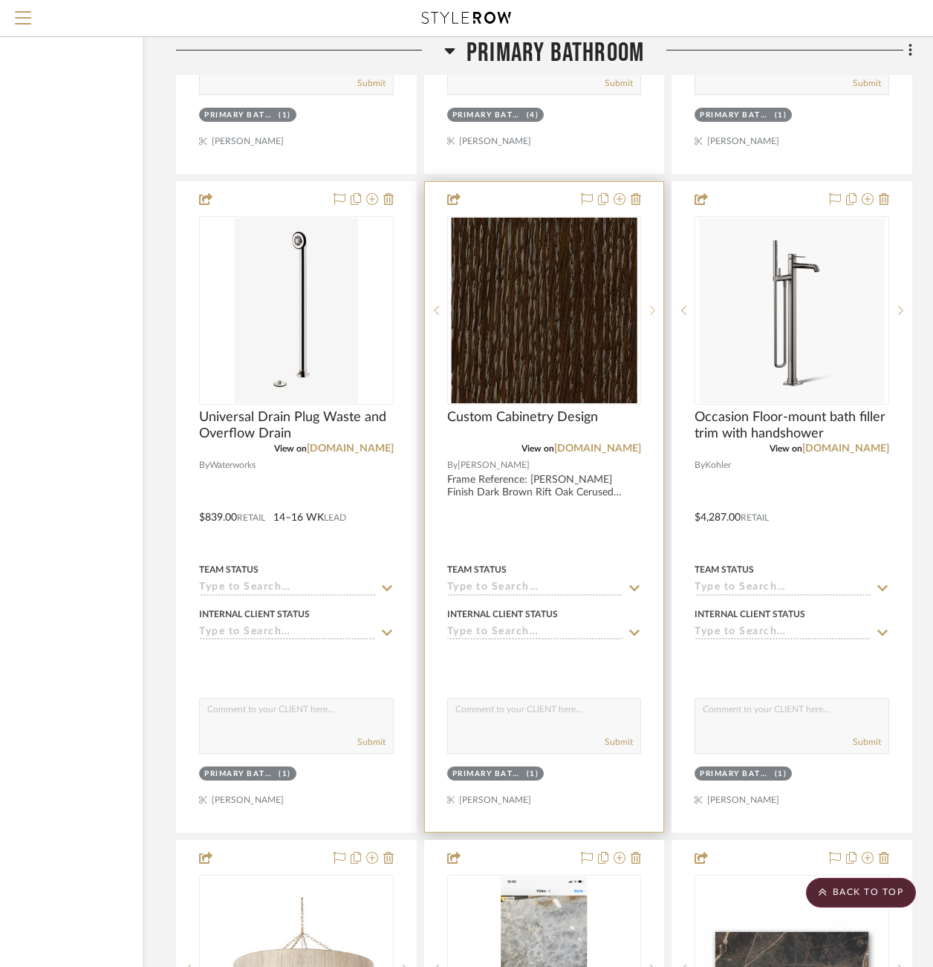
click at [650, 305] on icon at bounding box center [652, 310] width 5 height 10
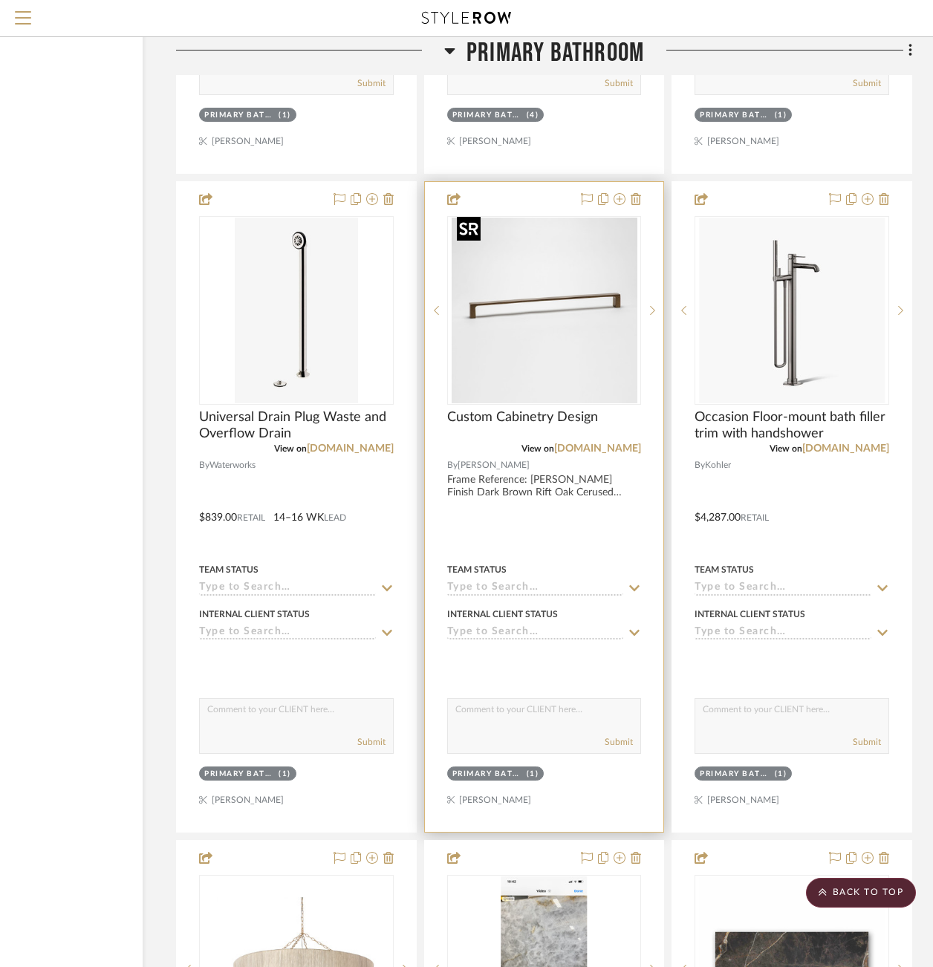
click at [575, 304] on img "2" at bounding box center [544, 311] width 186 height 186
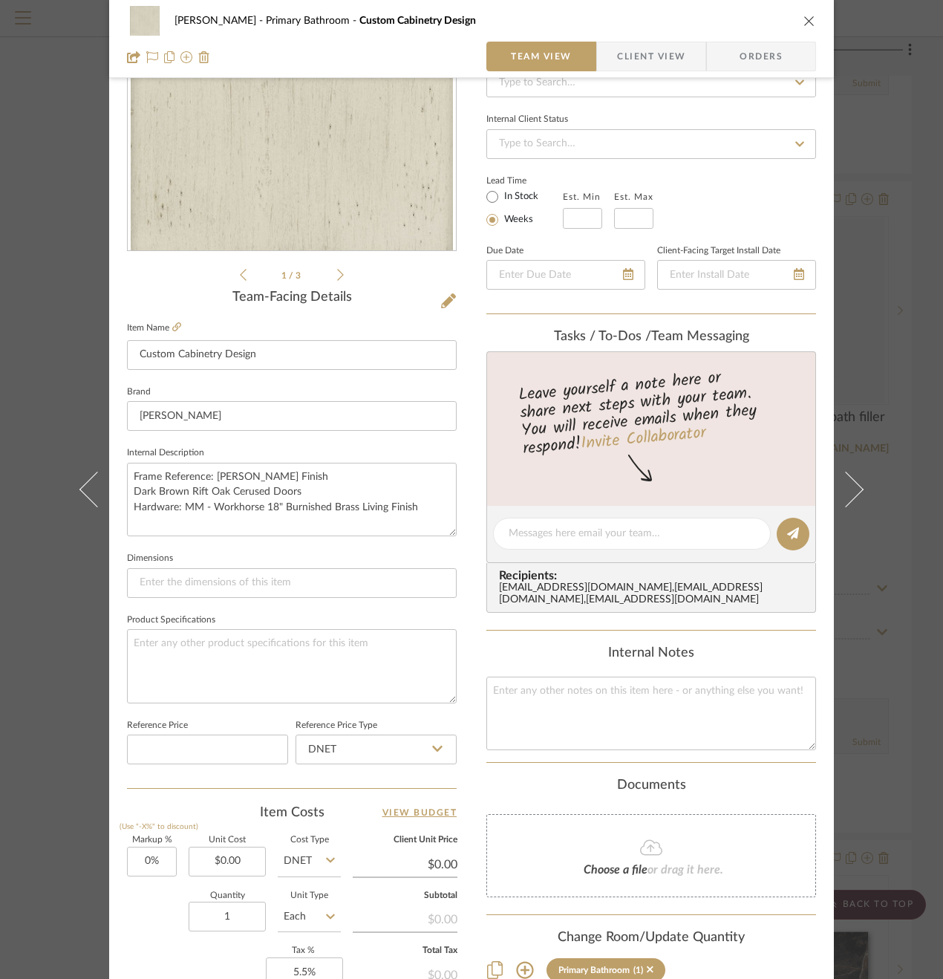
scroll to position [256, 0]
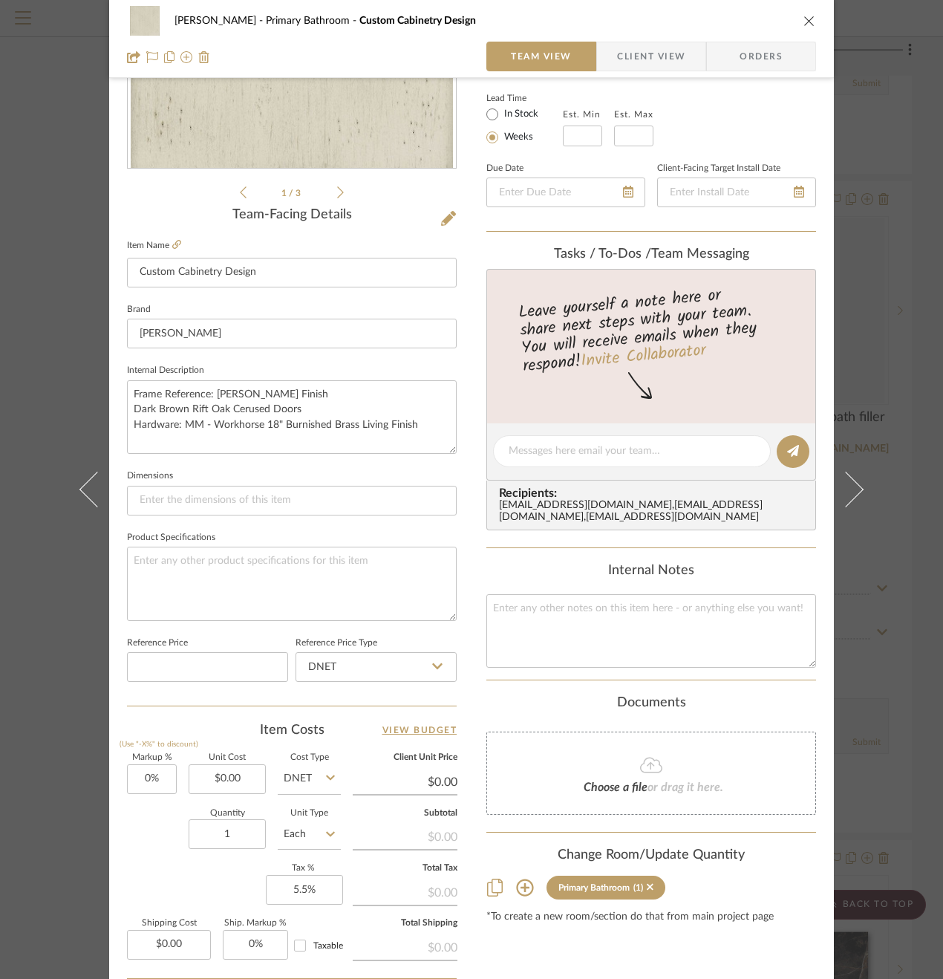
click at [871, 384] on div "[PERSON_NAME] Primary Bathroom Custom Cabinetry Design Team View Client View Or…" at bounding box center [471, 489] width 943 height 979
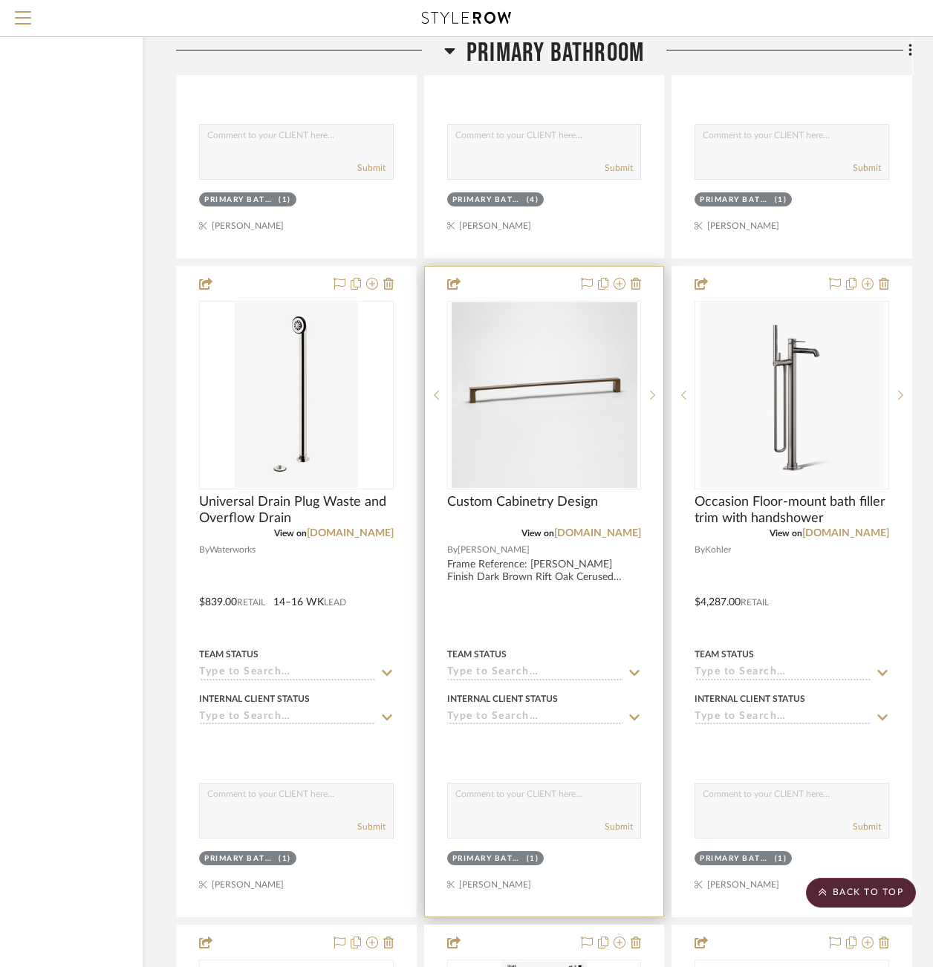
scroll to position [3526, 137]
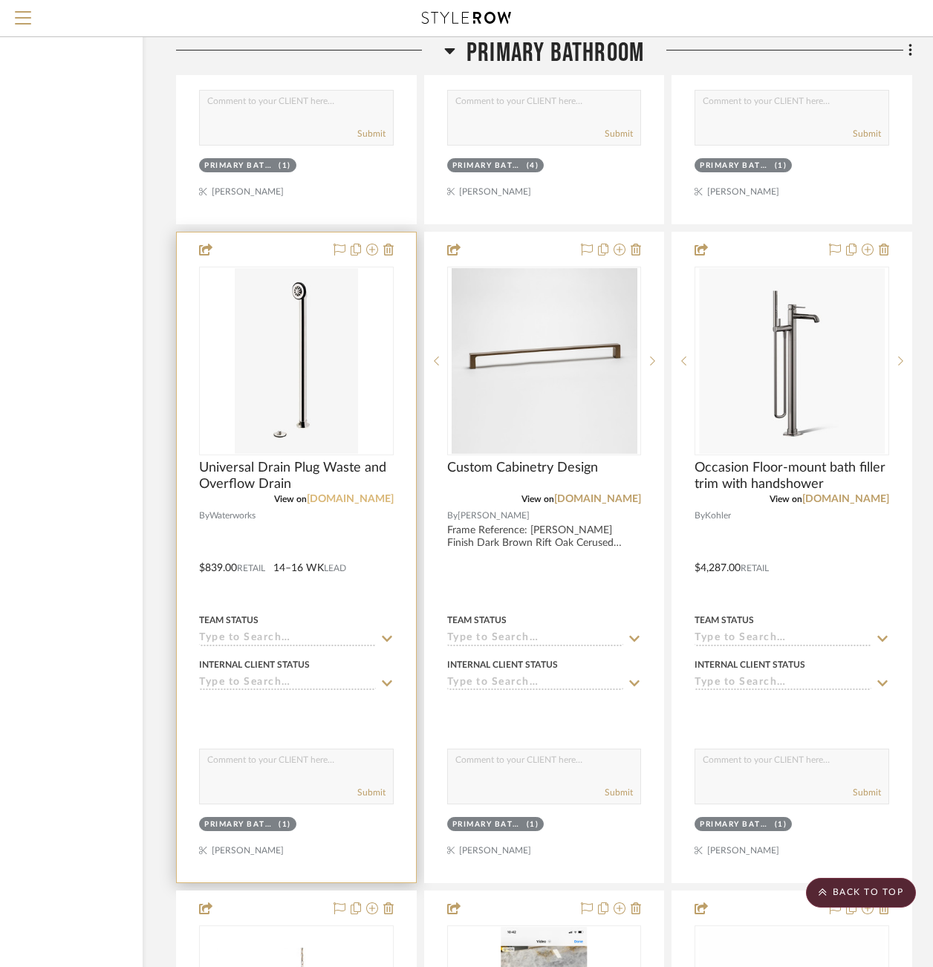
click at [340, 494] on link "[DOMAIN_NAME]" at bounding box center [350, 499] width 87 height 10
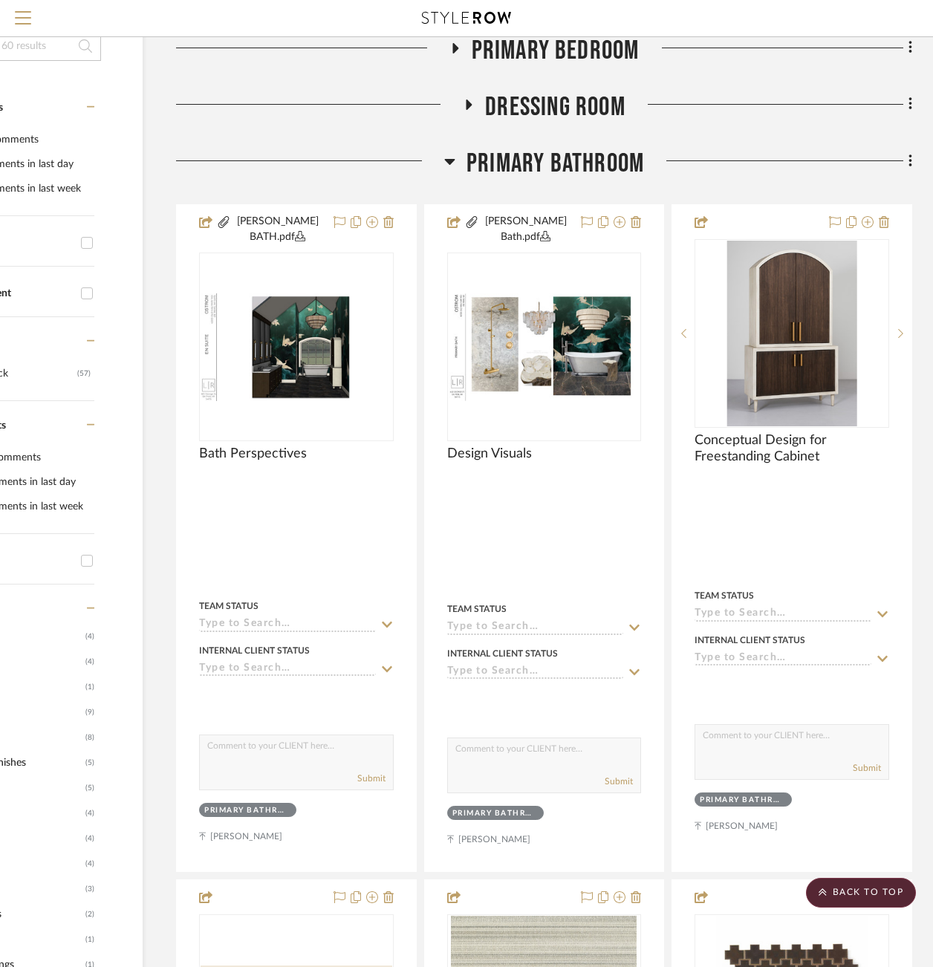
scroll to position [0, 137]
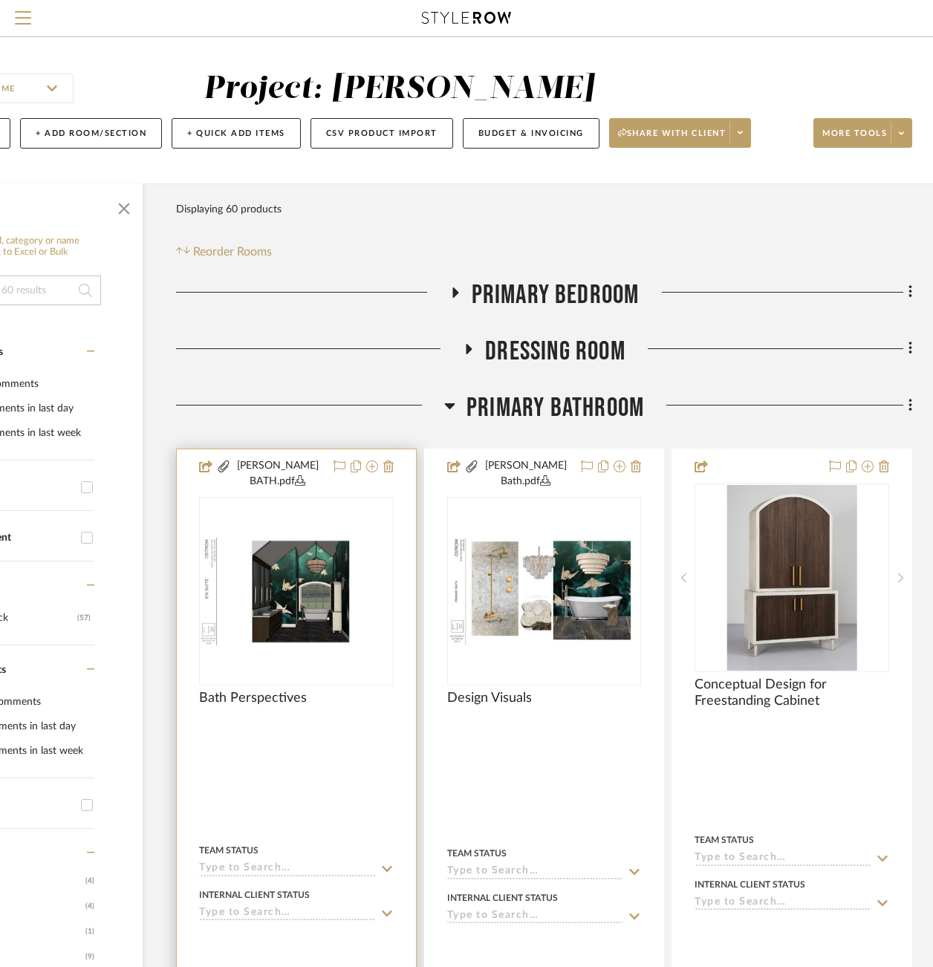
click at [329, 569] on img "0" at bounding box center [296, 592] width 192 height 108
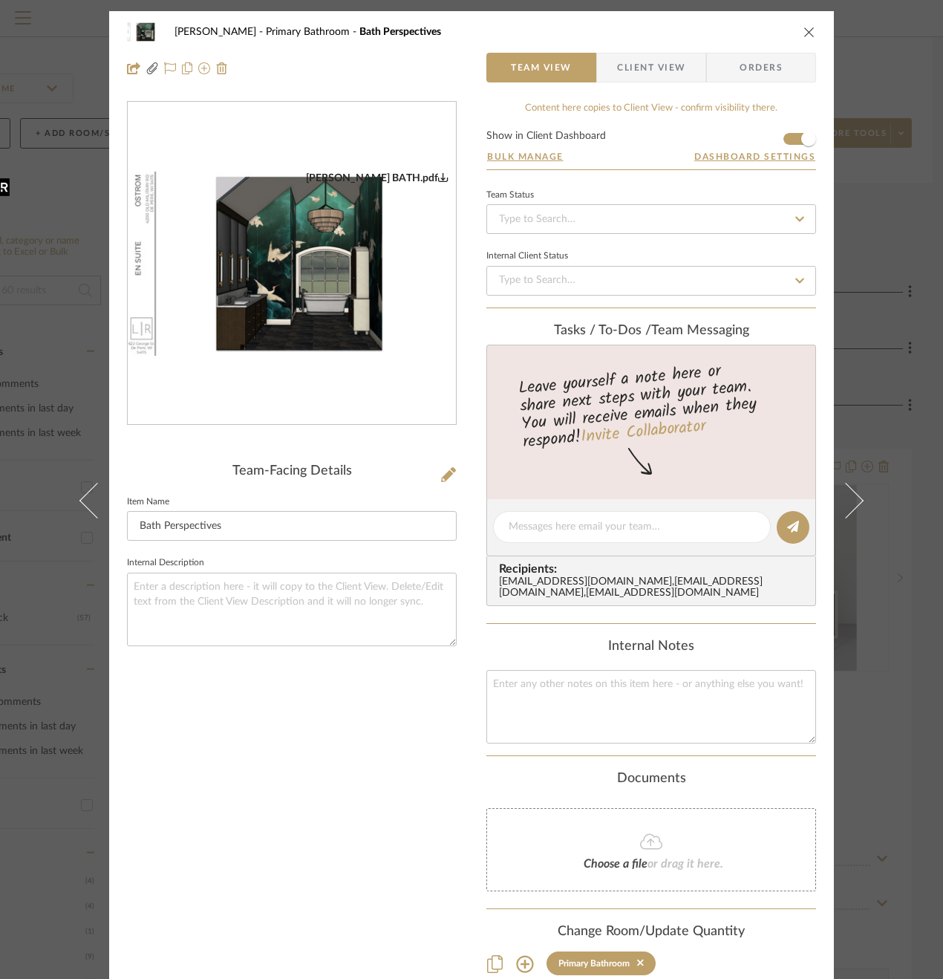
click at [246, 330] on img "0" at bounding box center [292, 264] width 328 height 185
